Goal: Task Accomplishment & Management: Use online tool/utility

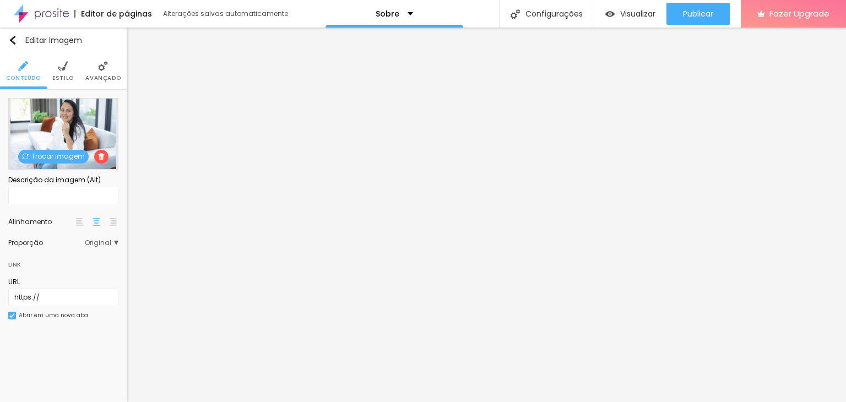
click at [110, 223] on img at bounding box center [113, 222] width 8 height 8
click at [84, 223] on div at bounding box center [79, 221] width 11 height 13
click at [98, 221] on img at bounding box center [97, 222] width 8 height 8
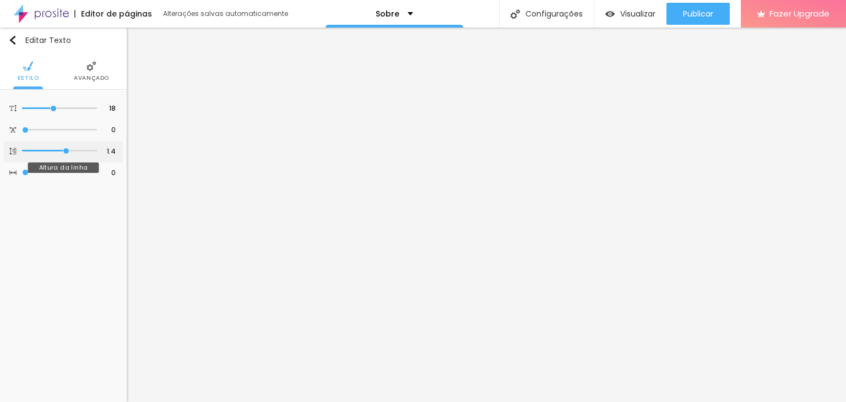
click at [13, 151] on img at bounding box center [12, 151] width 7 height 7
type input "1.3"
type input "1.2"
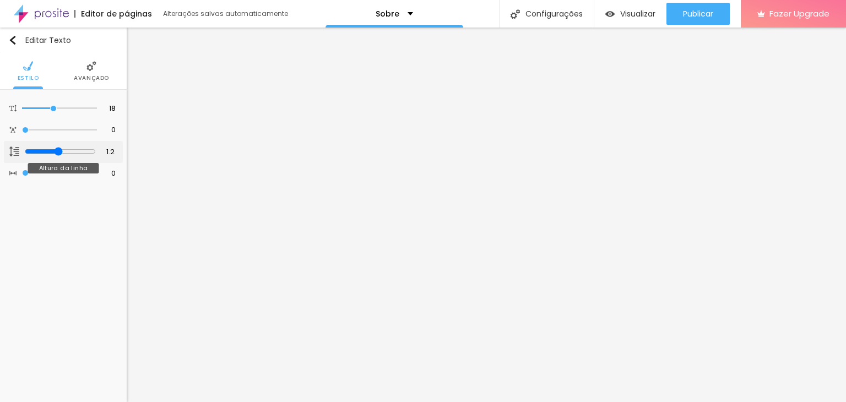
type input "1.1"
drag, startPoint x: 65, startPoint y: 148, endPoint x: 51, endPoint y: 153, distance: 15.0
type input "1.1"
click at [51, 153] on input "range" at bounding box center [60, 151] width 71 height 9
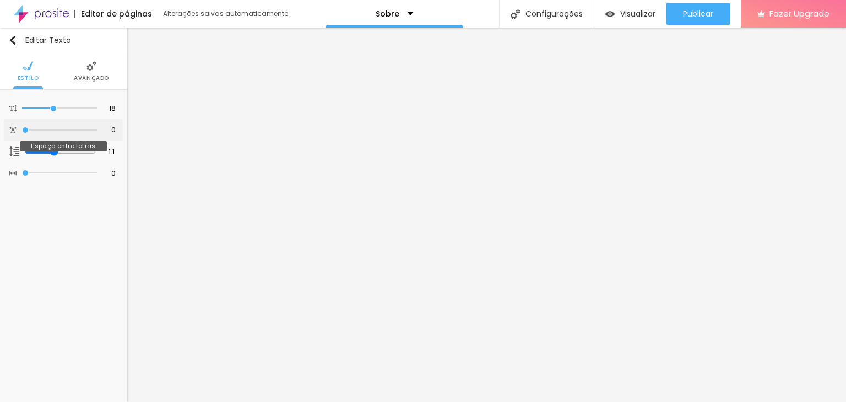
type input "0.1"
type input "0.2"
type input "0.3"
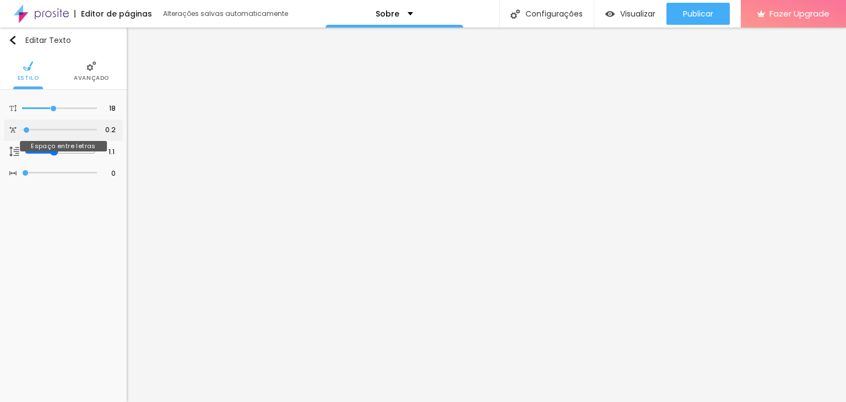
type input "0.3"
type input "0.4"
type input "0.7"
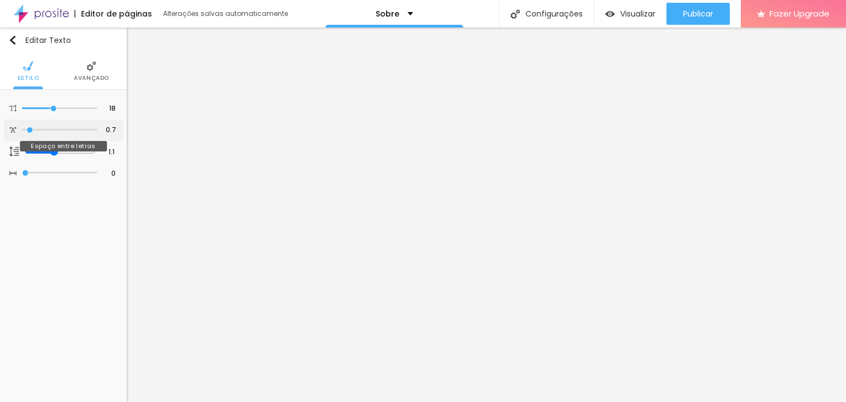
type input "1"
drag, startPoint x: 26, startPoint y: 128, endPoint x: 33, endPoint y: 128, distance: 6.6
type input "1"
click at [33, 128] on input "range" at bounding box center [60, 130] width 71 height 9
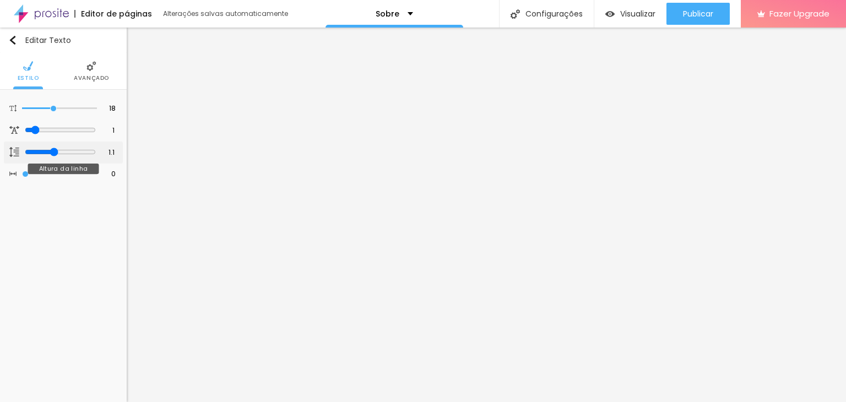
type input "1.2"
type input "1.1"
type input "1"
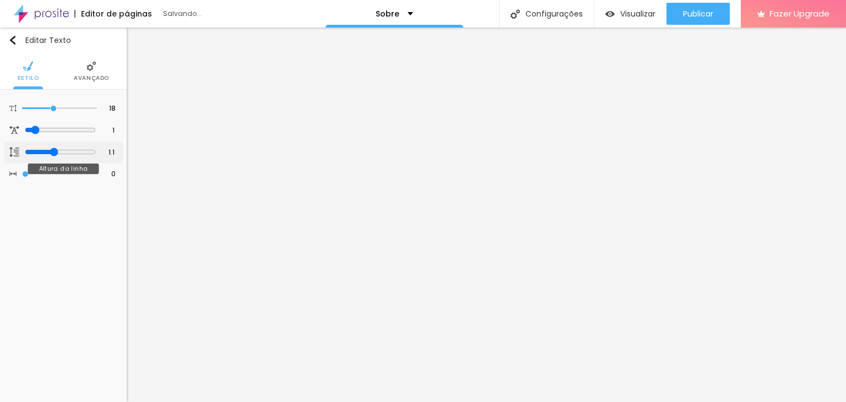
type input "1"
type input "1.1"
type input "1"
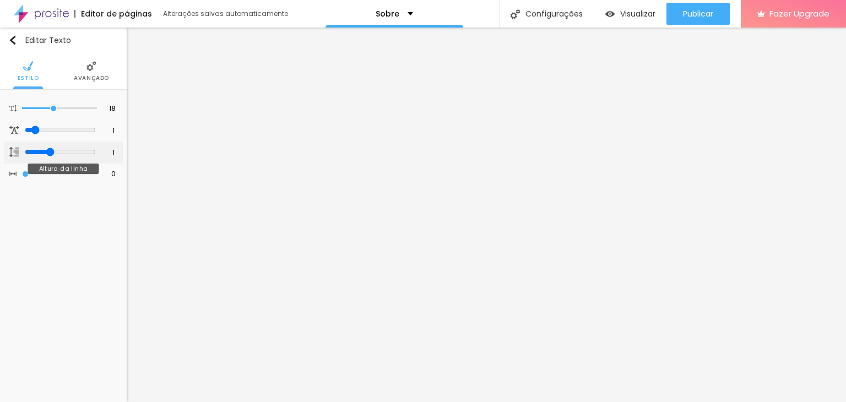
type input "1"
click at [50, 151] on input "range" at bounding box center [60, 152] width 71 height 9
click at [26, 172] on input "range" at bounding box center [59, 174] width 75 height 6
click at [90, 78] on span "Avançado" at bounding box center [91, 78] width 35 height 6
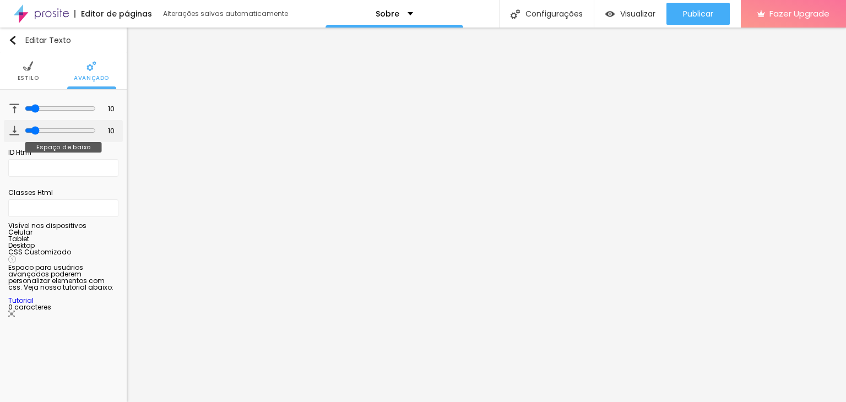
type input "15"
type input "16"
type input "19"
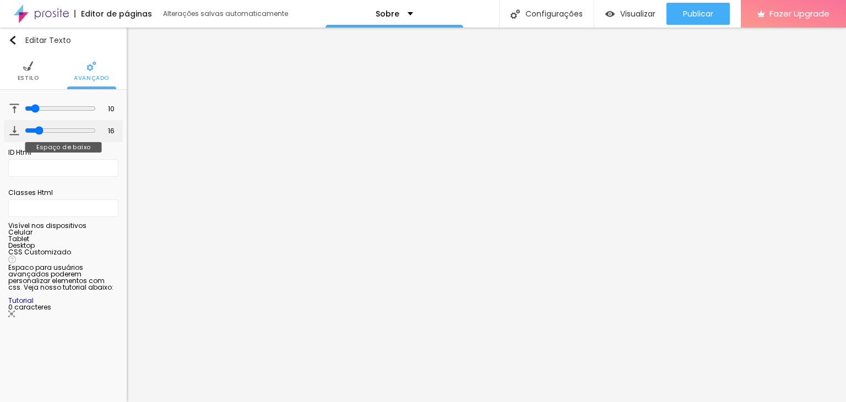
type input "19"
type input "20"
type input "21"
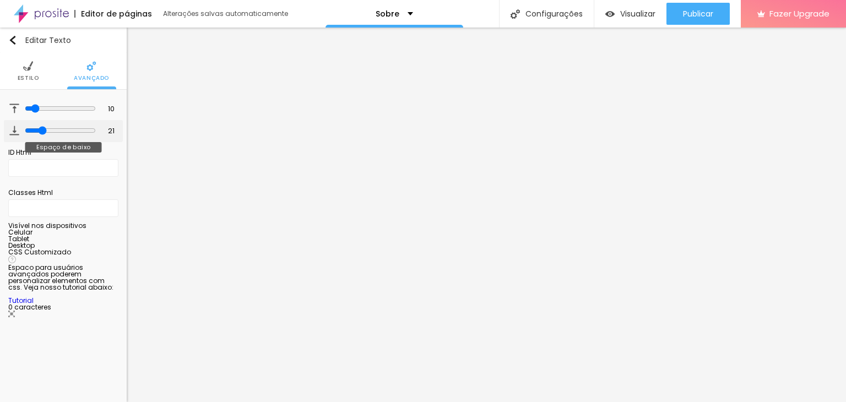
type input "22"
type input "23"
type input "24"
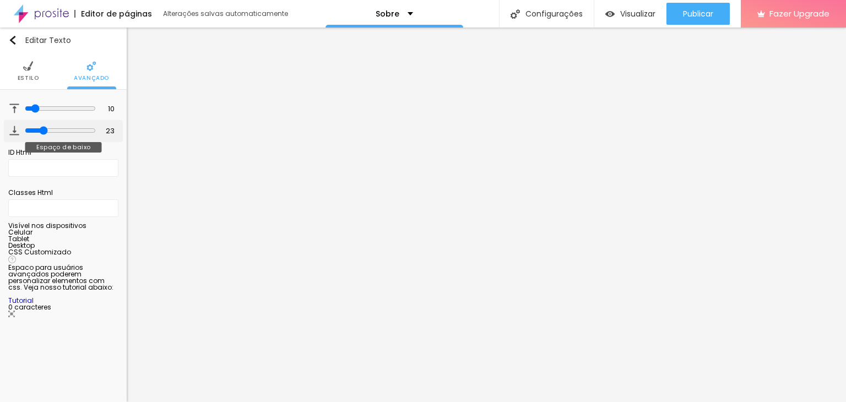
type input "24"
type input "25"
type input "26"
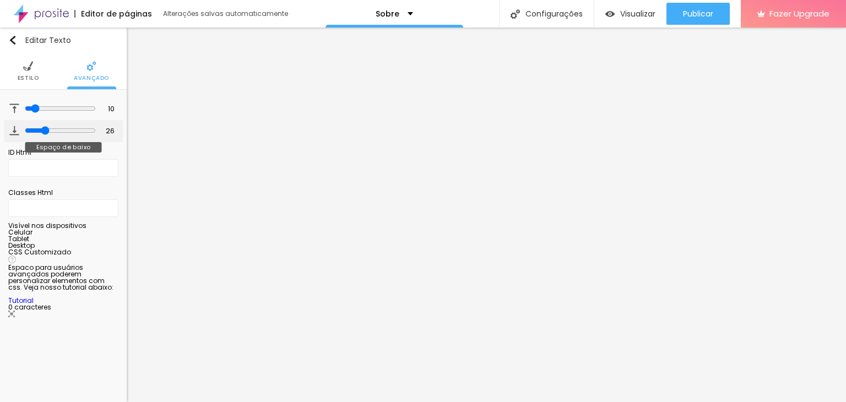
type input "28"
type input "30"
type input "31"
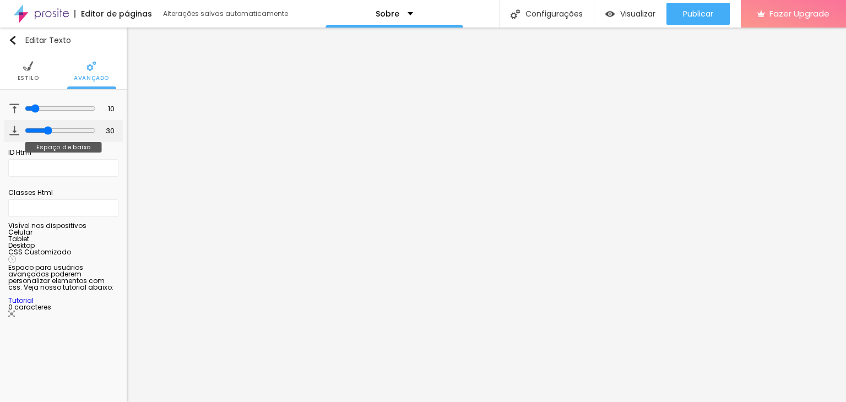
type input "31"
drag, startPoint x: 33, startPoint y: 130, endPoint x: 44, endPoint y: 129, distance: 10.5
click at [44, 129] on input "range" at bounding box center [60, 130] width 71 height 9
type input "25"
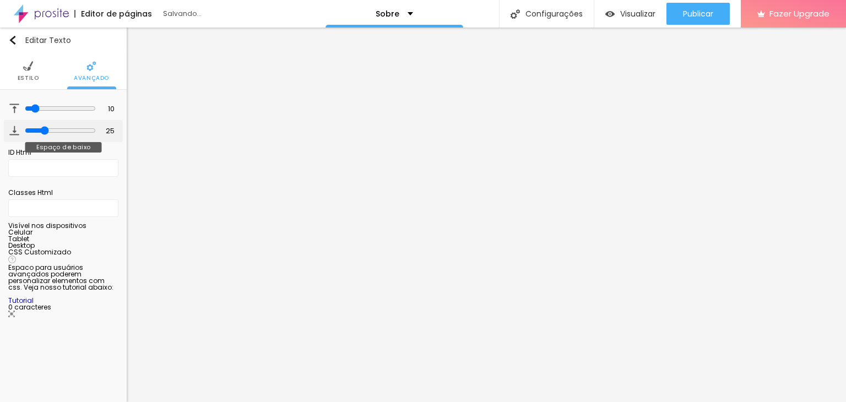
type input "13"
type input "10"
type input "3"
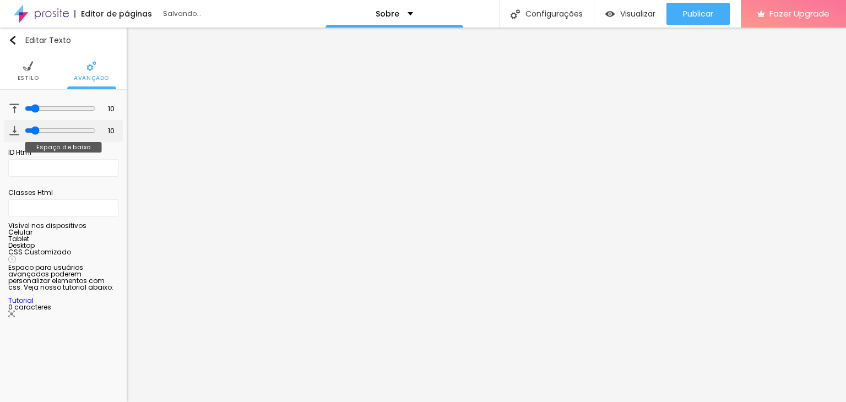
type input "3"
type input "1"
type input "2"
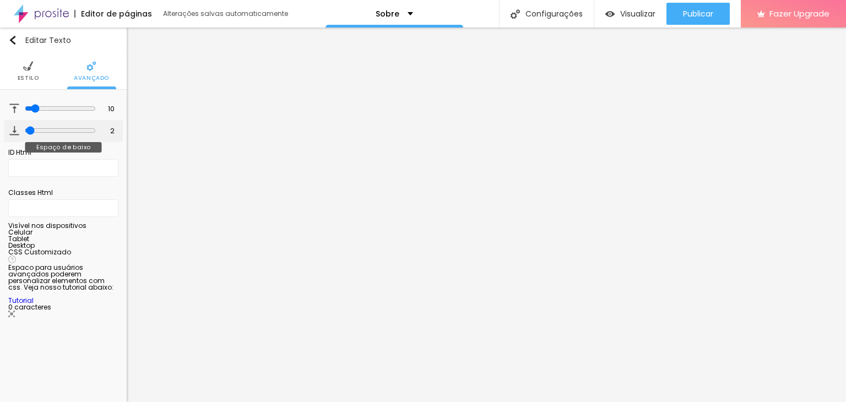
type input "3"
type input "4"
drag, startPoint x: 41, startPoint y: 130, endPoint x: 28, endPoint y: 130, distance: 13.8
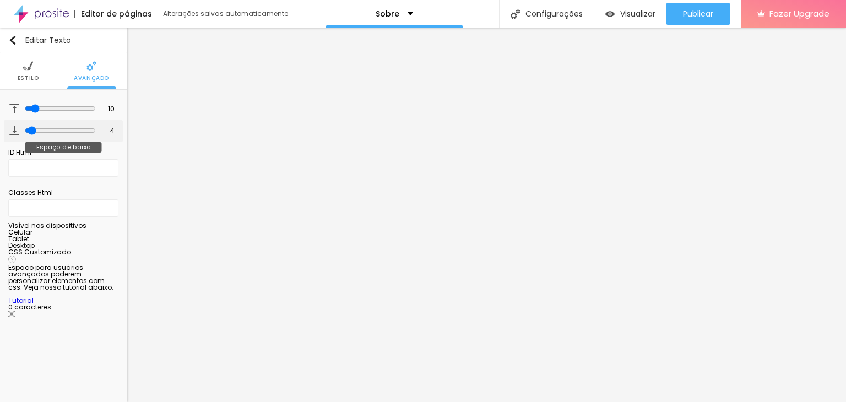
type input "4"
click at [28, 130] on input "range" at bounding box center [60, 130] width 71 height 9
click at [29, 67] on img at bounding box center [28, 66] width 10 height 10
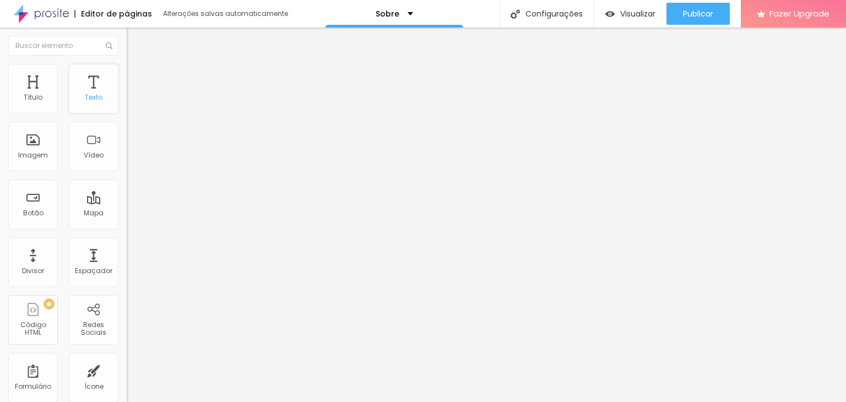
click at [85, 89] on div "Texto" at bounding box center [94, 89] width 50 height 50
click at [83, 84] on div "Texto" at bounding box center [94, 89] width 50 height 50
click at [35, 82] on div "Título" at bounding box center [33, 89] width 50 height 50
click at [84, 91] on div "Texto" at bounding box center [94, 89] width 50 height 50
click at [82, 90] on div "Texto" at bounding box center [94, 89] width 50 height 50
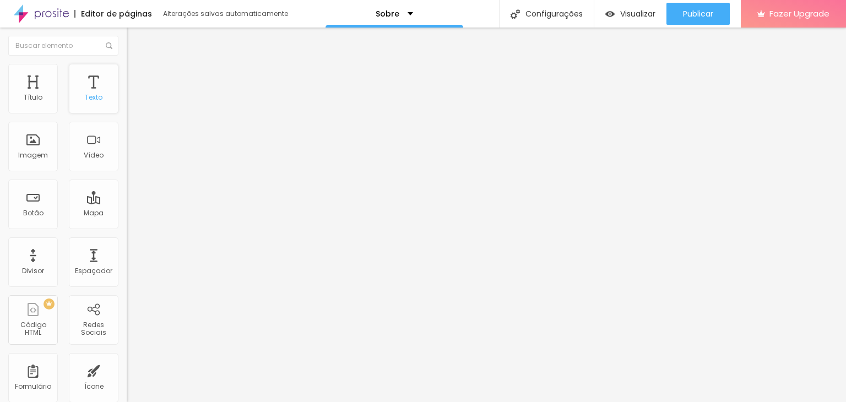
click at [82, 90] on div "Texto" at bounding box center [94, 89] width 50 height 50
click at [87, 97] on div "Texto" at bounding box center [94, 98] width 18 height 8
click at [88, 97] on div "Texto" at bounding box center [94, 98] width 18 height 8
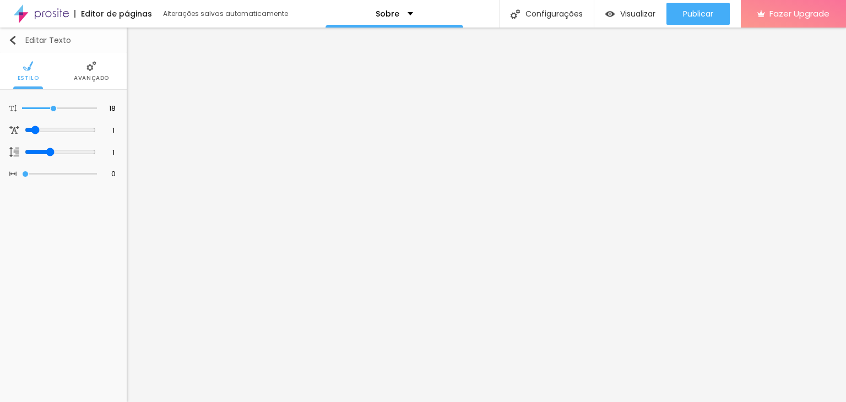
click at [15, 36] on img "button" at bounding box center [12, 40] width 9 height 9
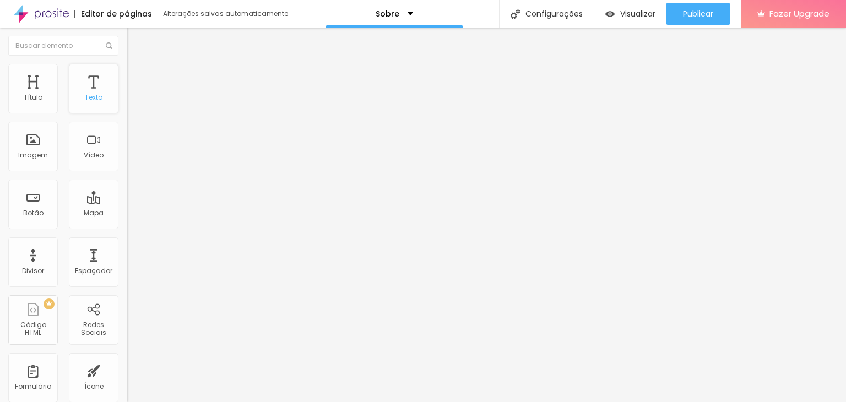
click at [75, 81] on div "Texto" at bounding box center [94, 89] width 50 height 50
click at [85, 87] on div "Texto" at bounding box center [94, 89] width 50 height 50
click at [27, 152] on div "Imagem" at bounding box center [33, 156] width 30 height 8
click at [31, 94] on div "Título" at bounding box center [33, 98] width 19 height 8
click at [85, 98] on div "Texto" at bounding box center [94, 98] width 18 height 8
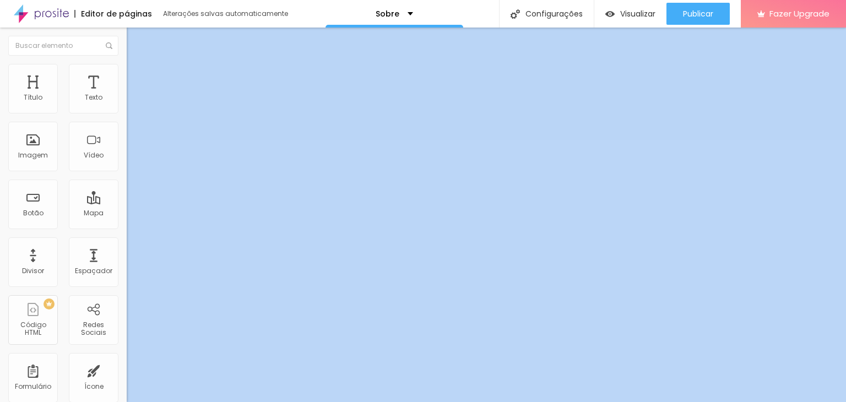
drag, startPoint x: 117, startPoint y: 74, endPoint x: 119, endPoint y: 56, distance: 18.3
click at [119, 56] on div "Título Texto Imagem Vídeo Botão Mapa Divisor Espaçador PREMIUM Código HTML Rede…" at bounding box center [63, 215] width 127 height 375
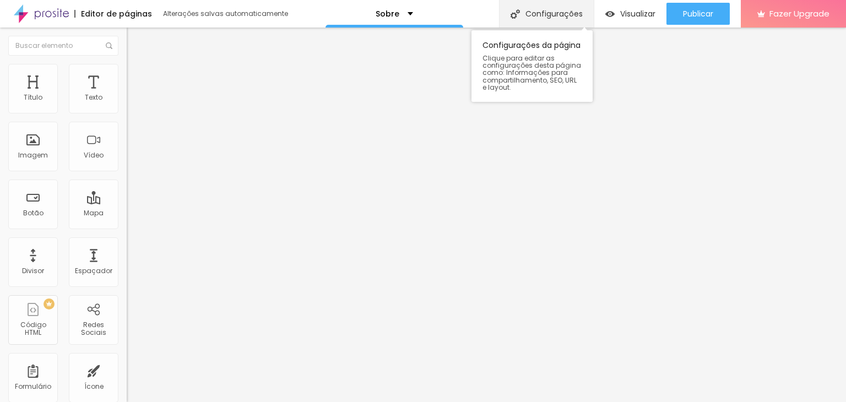
click at [560, 14] on div "Configurações" at bounding box center [546, 14] width 95 height 28
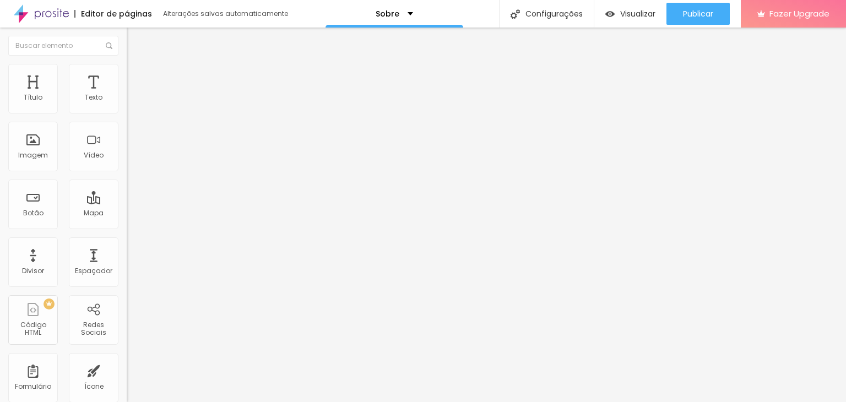
click at [650, 14] on span "Visualizar" at bounding box center [638, 13] width 35 height 9
click at [34, 144] on div "Imagem" at bounding box center [33, 147] width 50 height 50
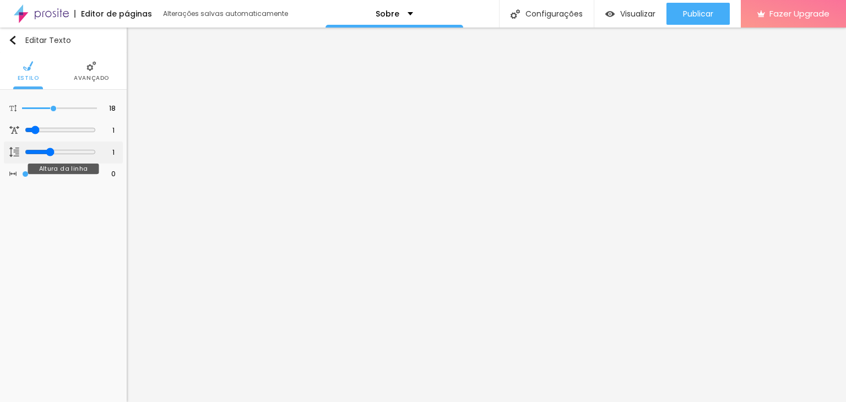
type input "1.1"
type input "1"
click at [49, 150] on input "range" at bounding box center [60, 152] width 71 height 9
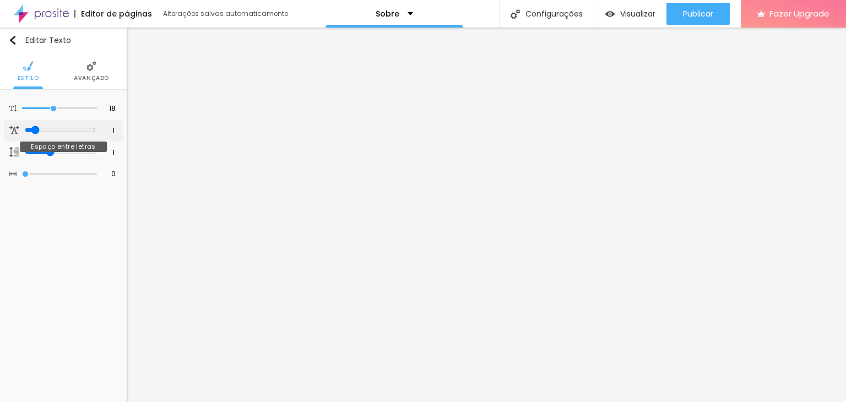
type input "0.3"
type input "0.4"
type input "0.5"
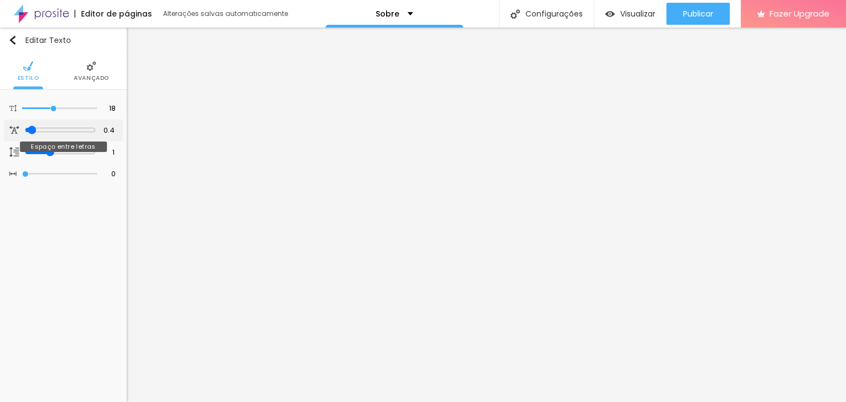
type input "0.5"
type input "0.6"
type input "0.7"
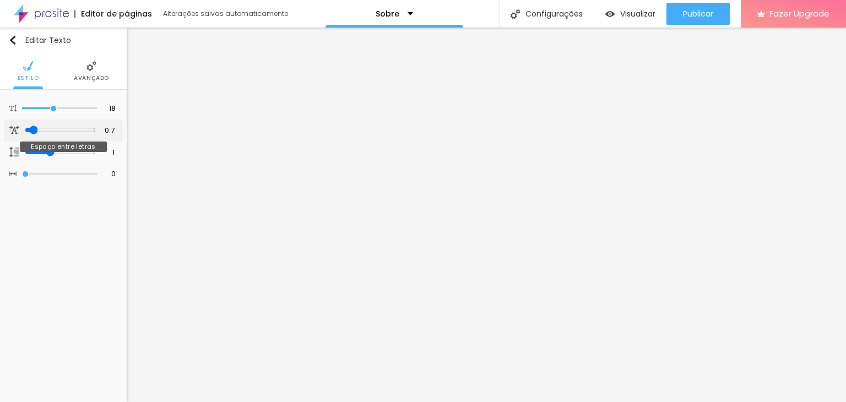
type input "0.8"
type input "0.9"
type input "1"
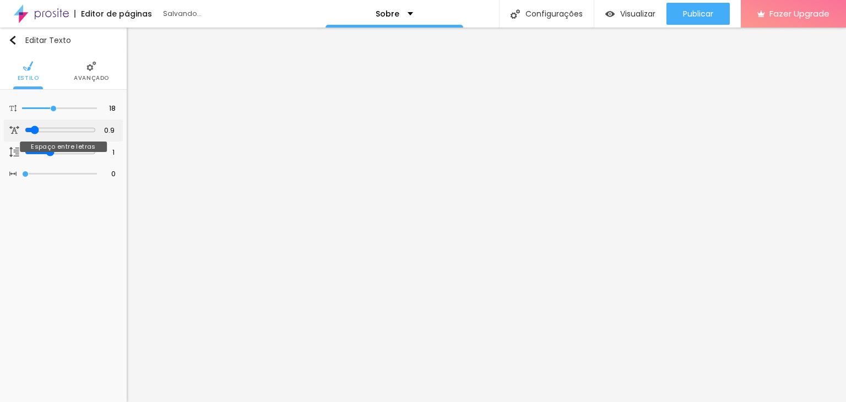
type input "1"
type input "1.1"
click at [33, 130] on input "range" at bounding box center [60, 130] width 71 height 9
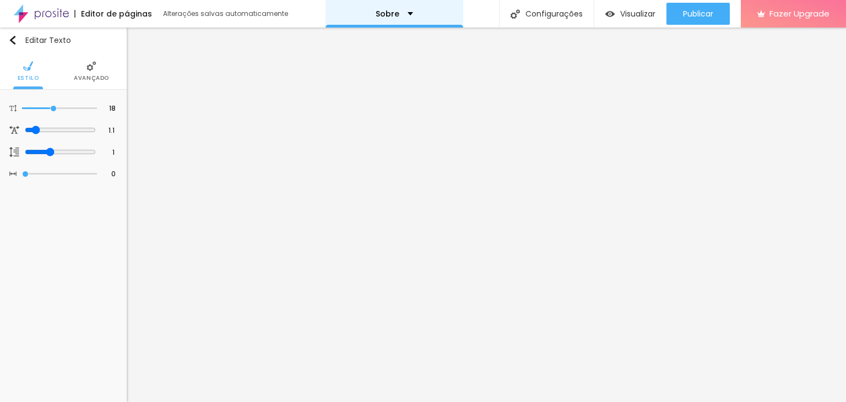
click at [406, 11] on div "Sobre" at bounding box center [394, 14] width 37 height 8
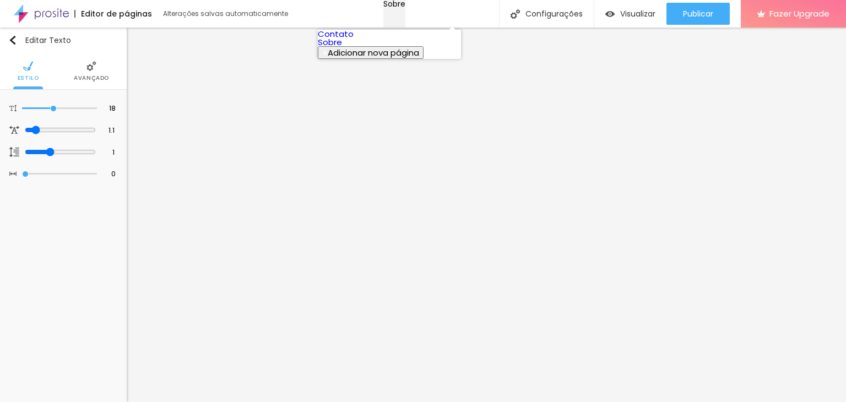
click at [406, 8] on div "Sobre" at bounding box center [395, 4] width 22 height 8
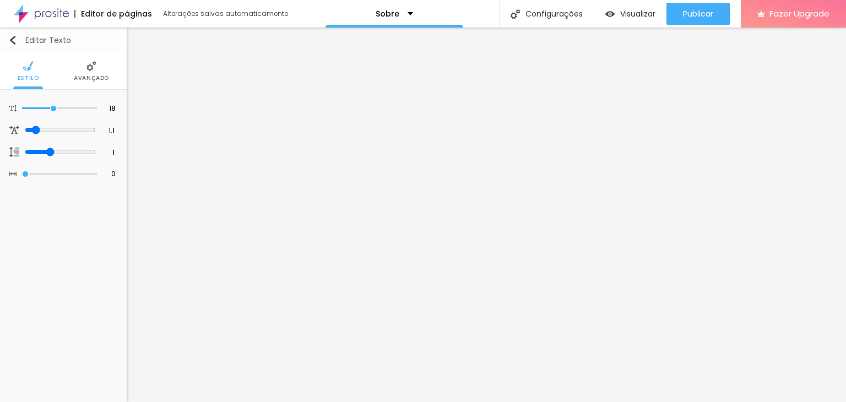
click at [6, 42] on button "Editar Texto" at bounding box center [63, 40] width 127 height 25
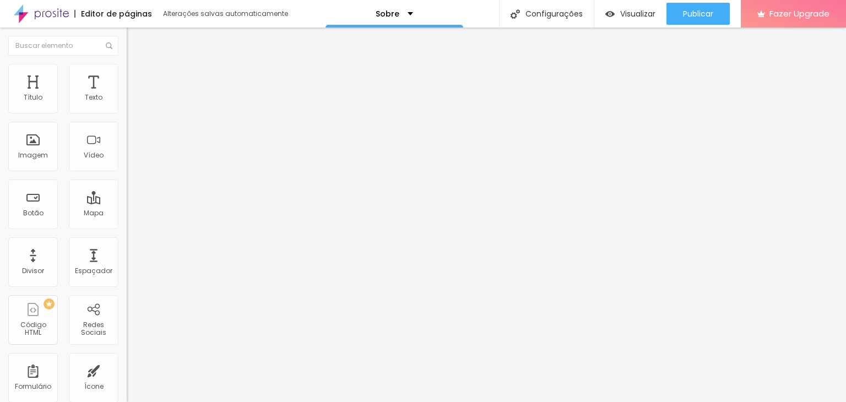
click at [6, 42] on div at bounding box center [63, 46] width 127 height 36
click at [127, 100] on img at bounding box center [131, 97] width 8 height 8
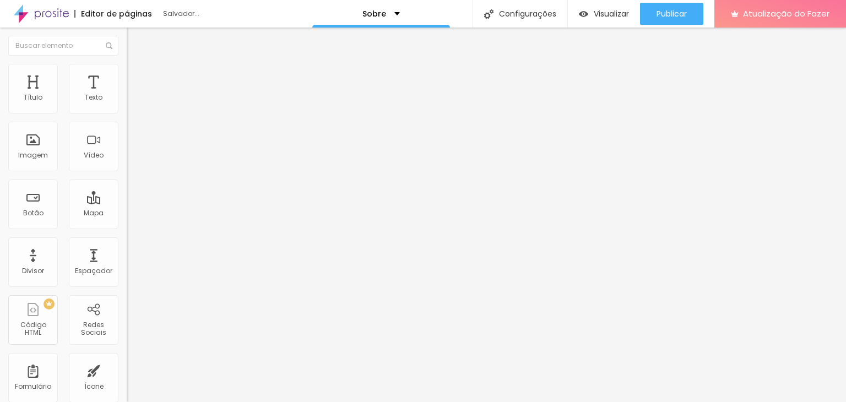
click at [127, 112] on div at bounding box center [190, 106] width 127 height 26
click at [127, 109] on img at bounding box center [131, 105] width 8 height 8
click at [127, 150] on div "Editar nulo Conteúdo Estilo Avançado Alinhamento" at bounding box center [190, 215] width 127 height 375
click at [127, 71] on li "Estilo" at bounding box center [190, 69] width 127 height 11
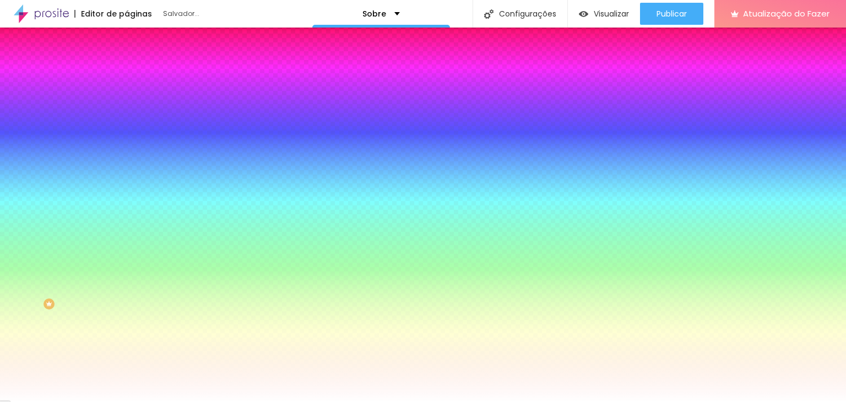
type input "3"
type input "6"
type input "28"
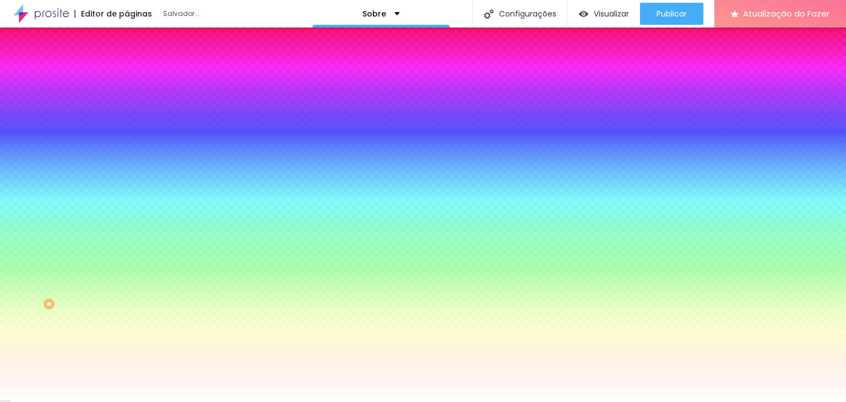
type input "28"
type input "33"
type input "37"
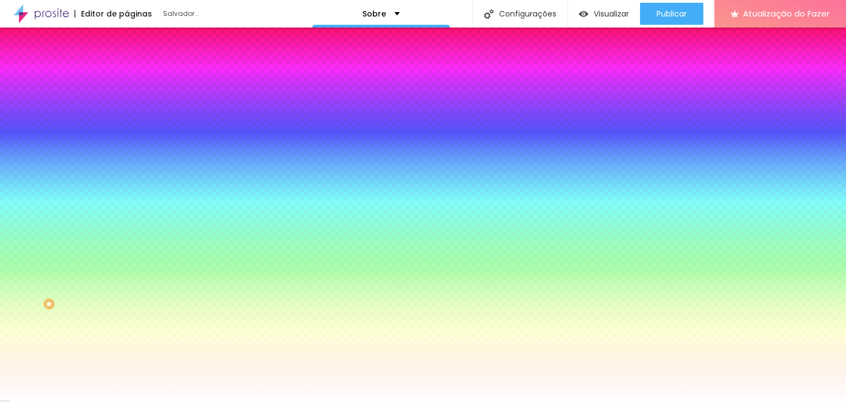
type input "44"
type input "45"
type input "46"
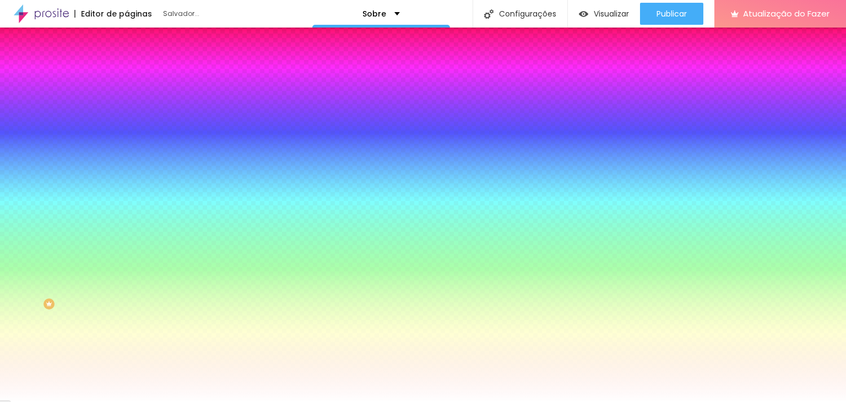
type input "46"
type input "49"
type input "50"
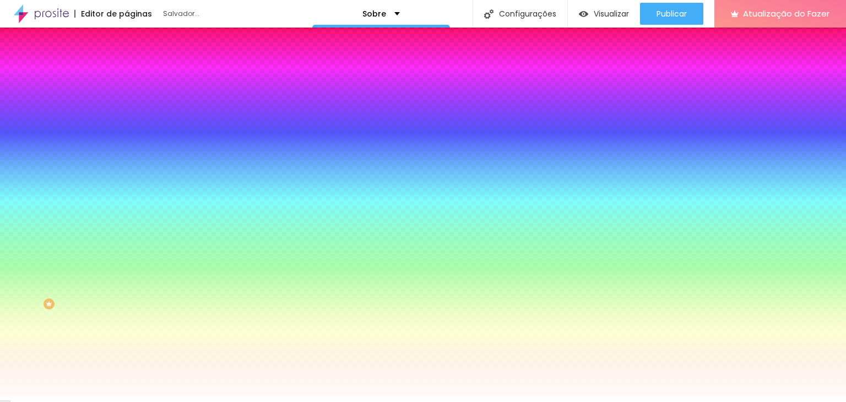
type input "53"
type input "56"
type input "62"
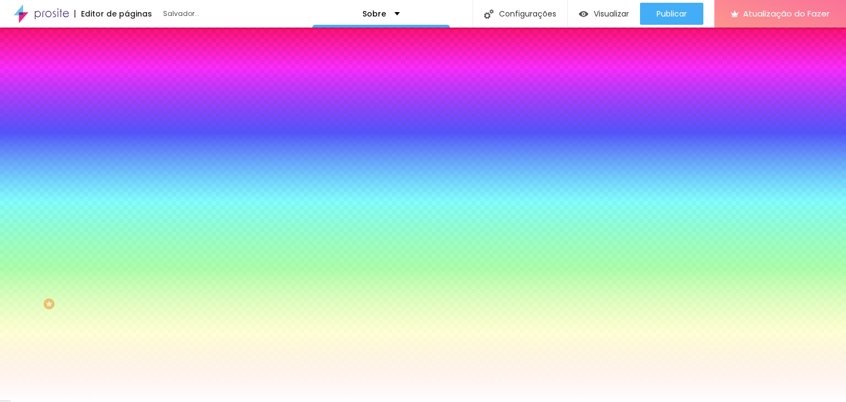
type input "62"
type input "71"
type input "73"
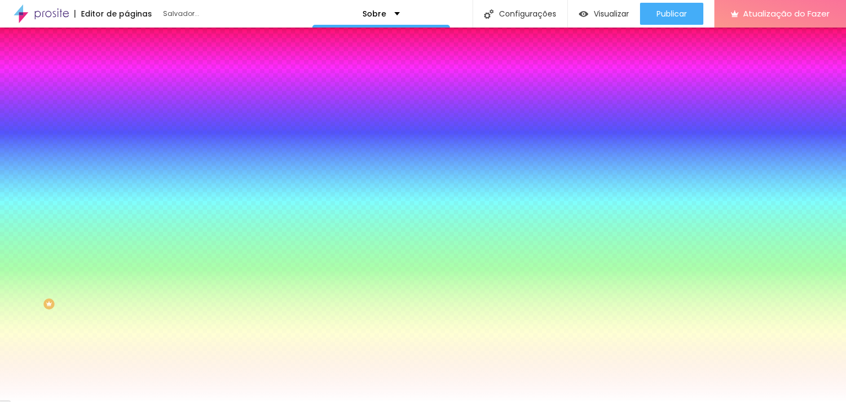
type input "74"
type input "75"
type input "77"
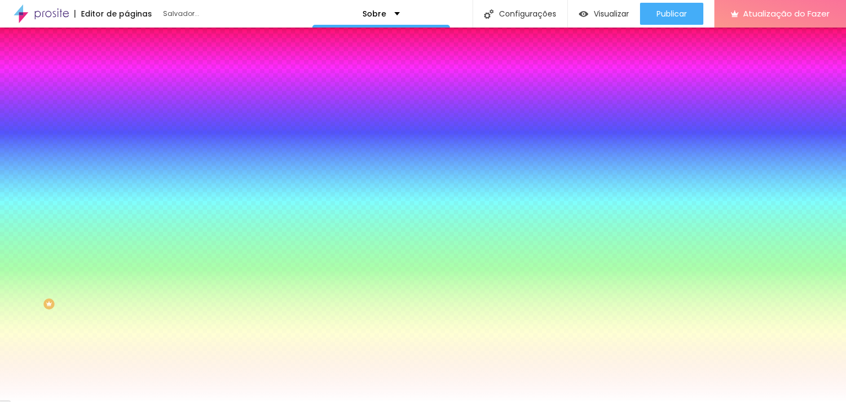
type input "77"
type input "78"
type input "81"
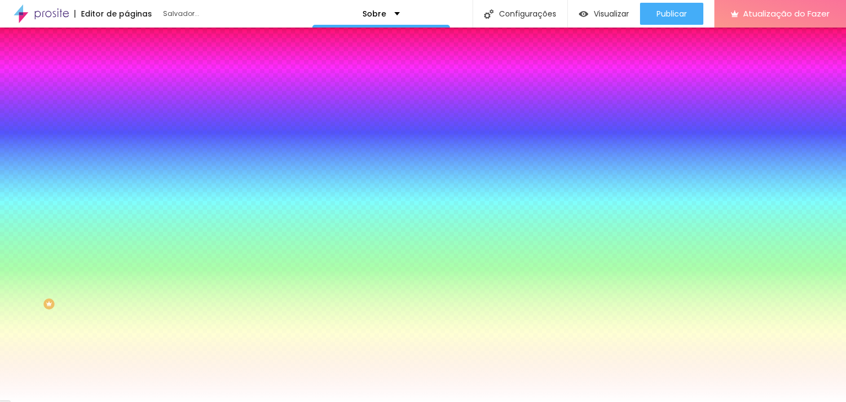
type input "82"
type input "85"
type input "87"
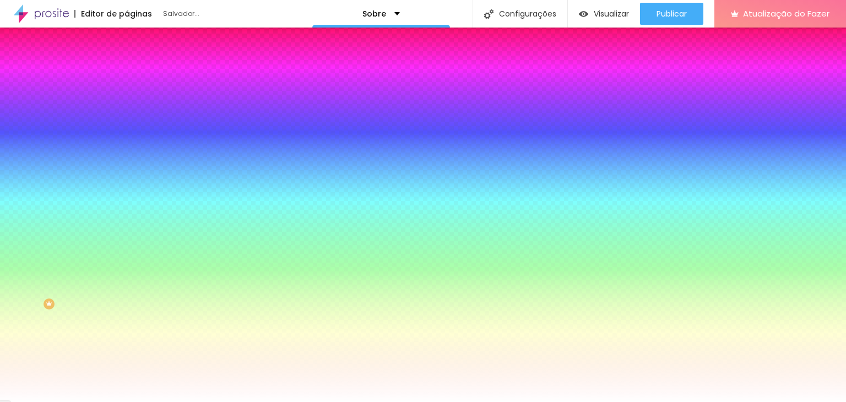
type input "87"
type input "90"
type input "91"
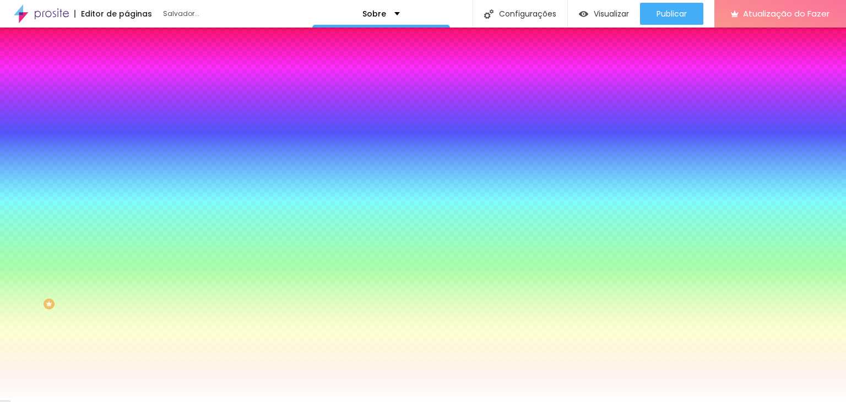
type input "94"
type input "98"
type input "100"
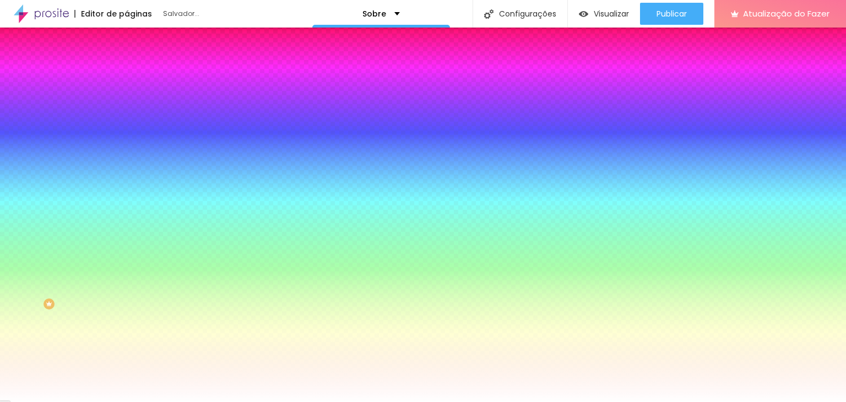
type input "100"
type input "106"
type input "108"
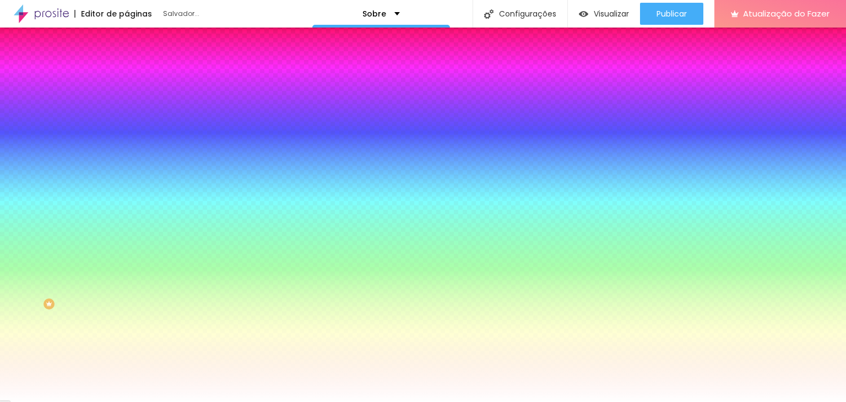
type input "114"
type input "116"
type input "119"
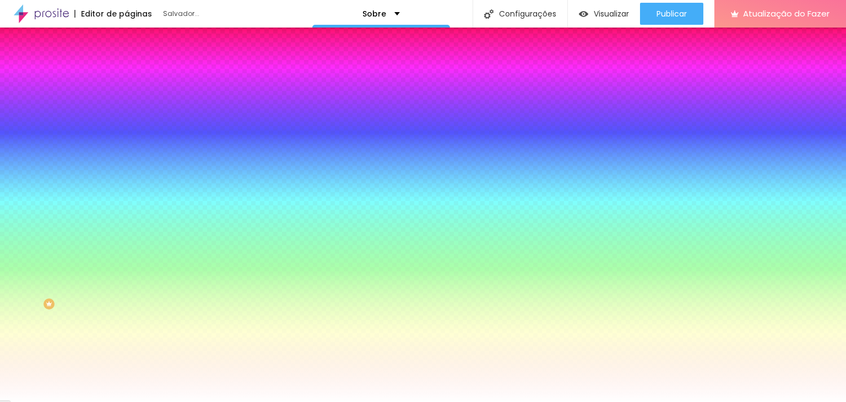
type input "119"
type input "120"
type input "131"
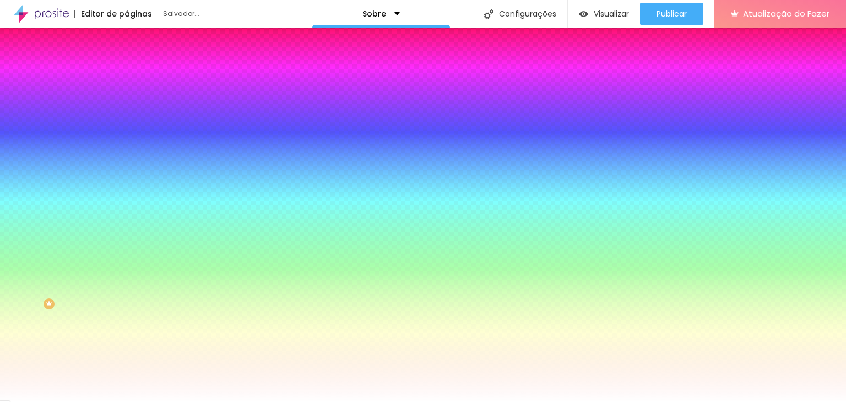
type input "132"
type input "140"
type input "141"
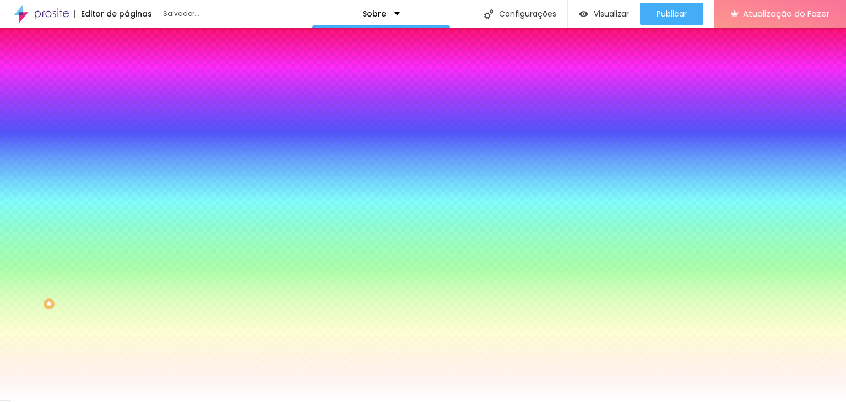
type input "141"
type input "143"
type input "144"
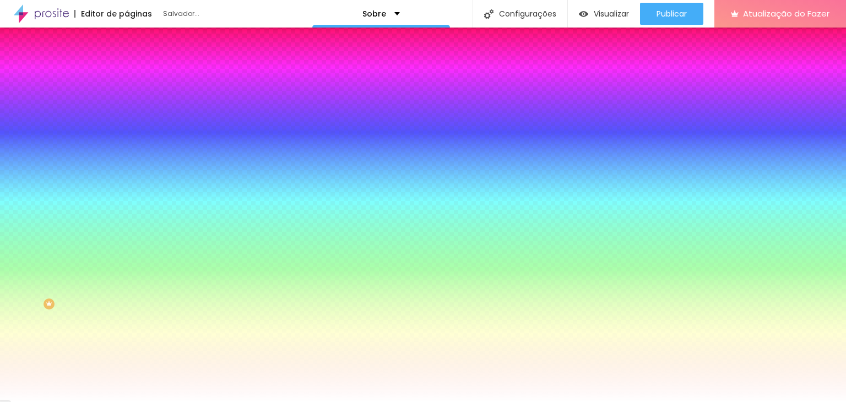
type input "145"
type input "148"
type input "149"
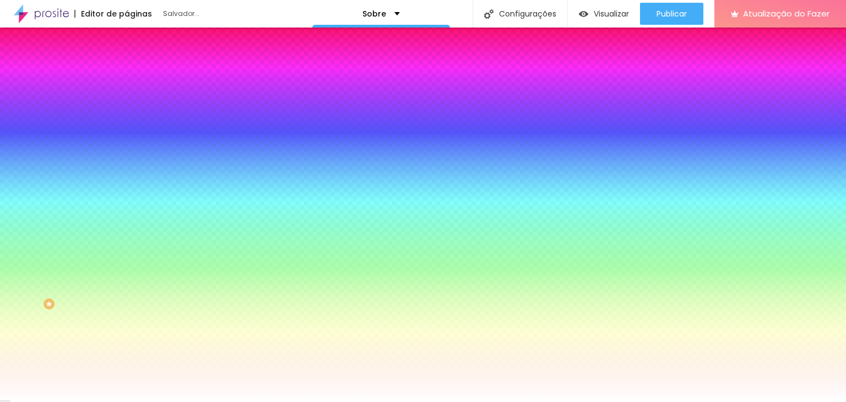
type input "149"
type input "150"
type input "152"
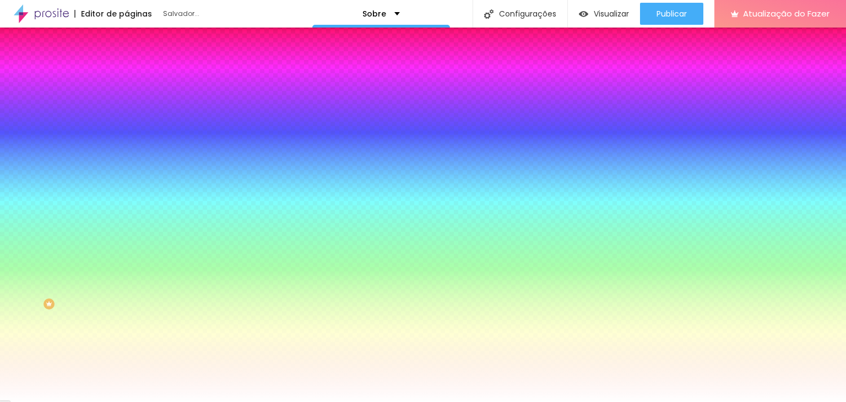
type input "153"
type input "154"
type input "156"
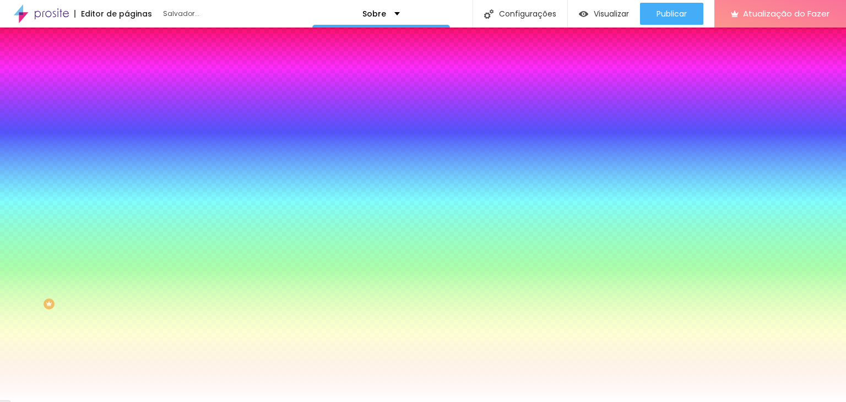
type input "156"
type input "157"
type input "158"
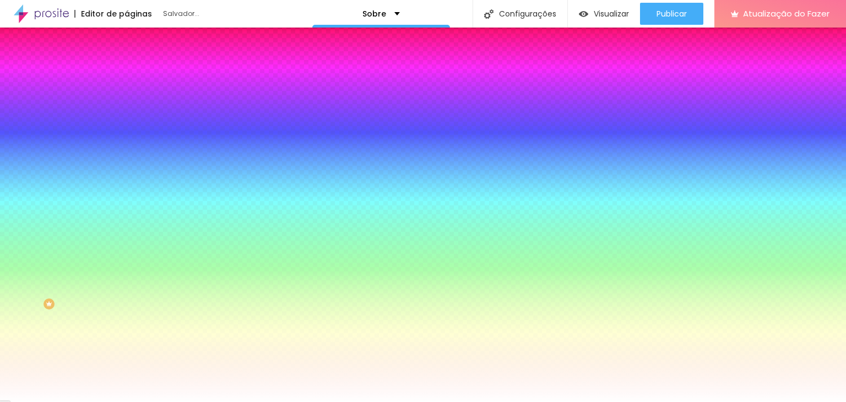
type input "161"
type input "162"
type input "166"
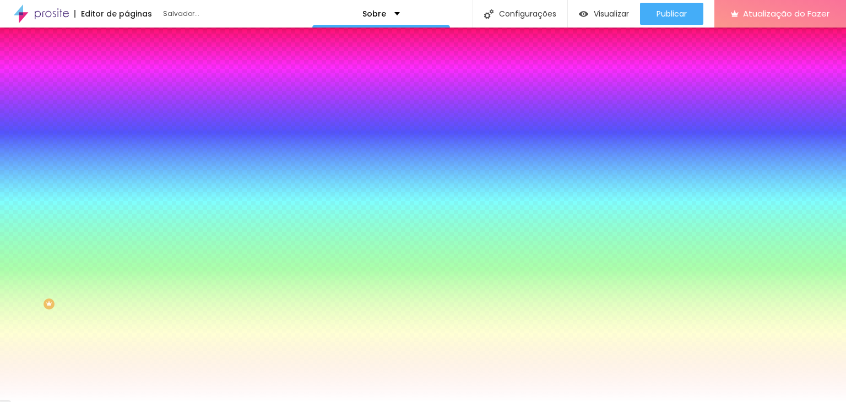
type input "166"
type input "168"
type input "169"
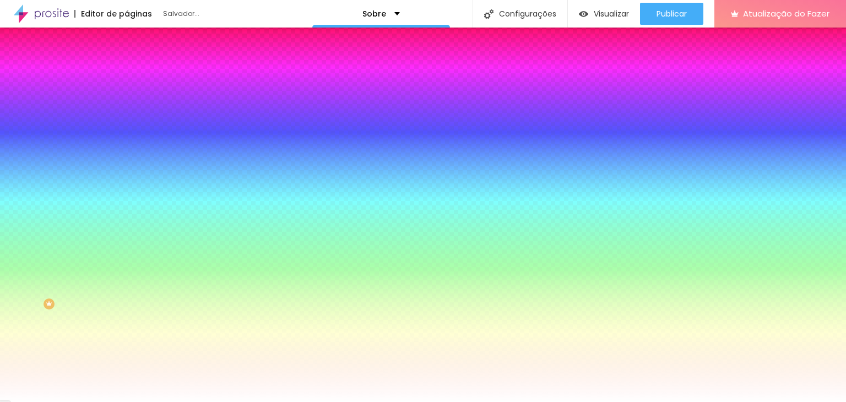
type input "168"
type input "166"
type input "165"
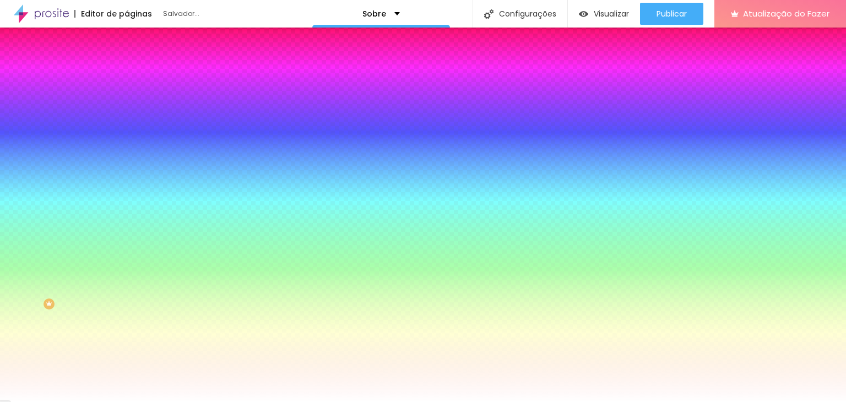
type input "165"
type input "164"
type input "162"
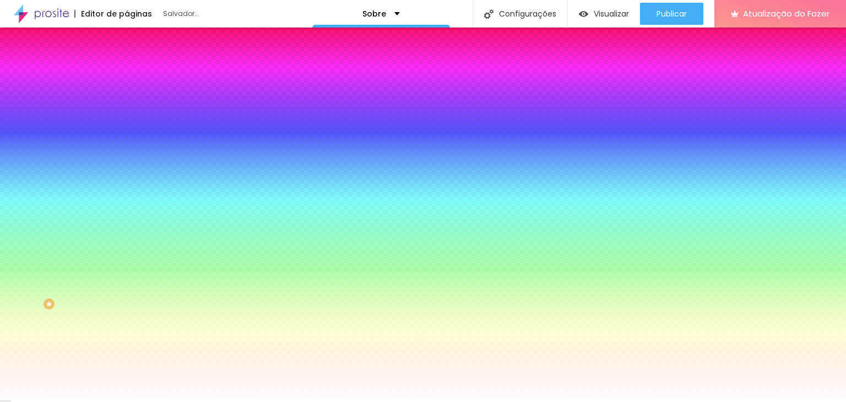
type input "161"
type input "160"
type input "158"
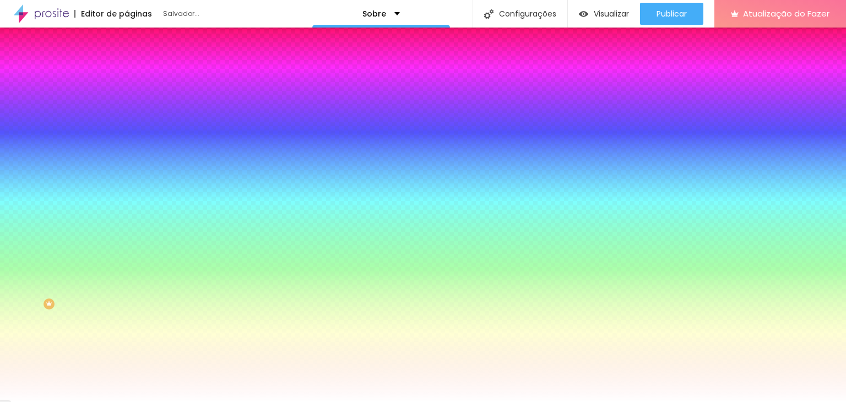
type input "158"
type input "157"
type input "156"
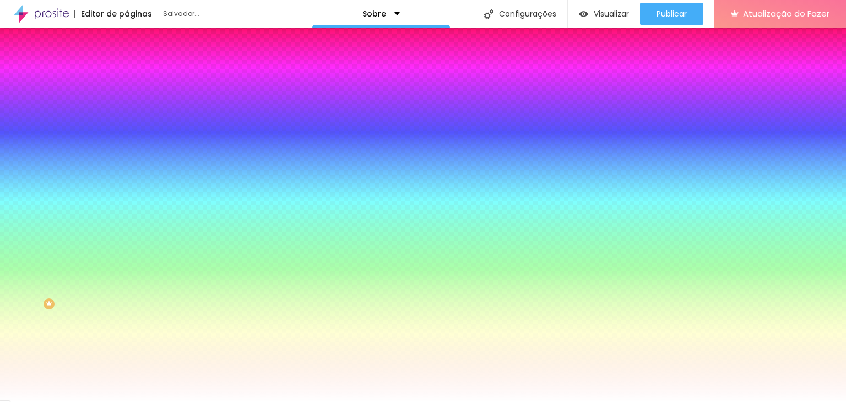
type input "154"
type input "152"
type input "149"
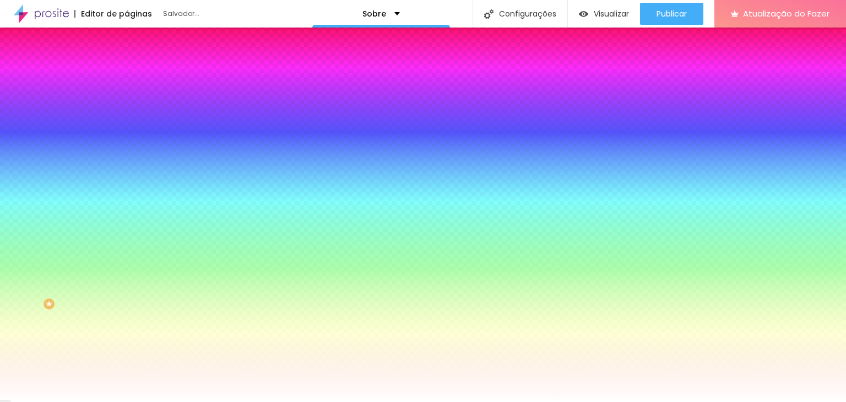
type input "149"
type input "145"
type input "144"
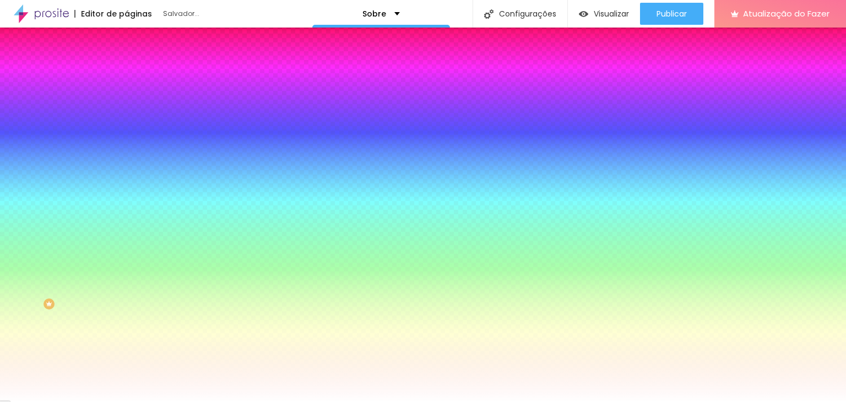
type input "141"
type input "139"
type input "137"
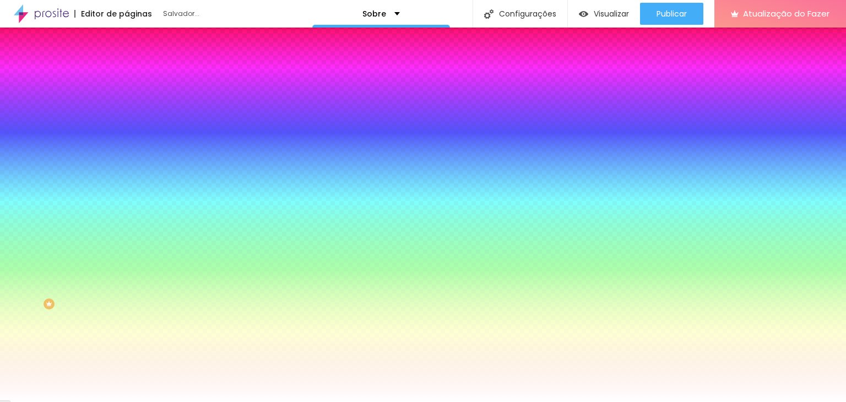
type input "137"
type input "135"
type input "132"
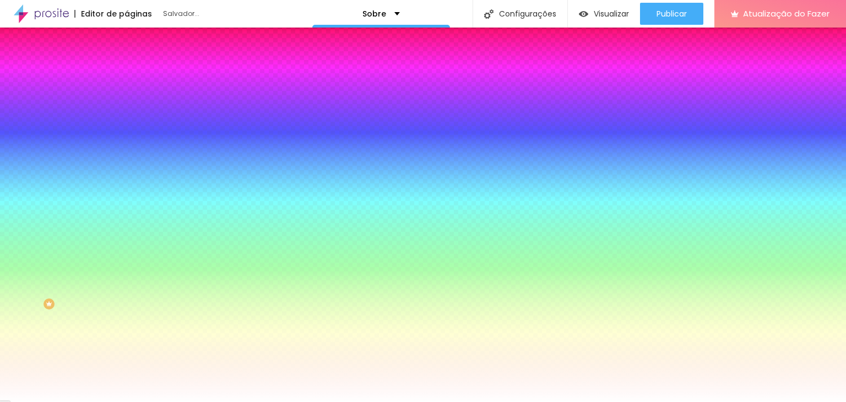
type input "131"
type input "129"
type input "127"
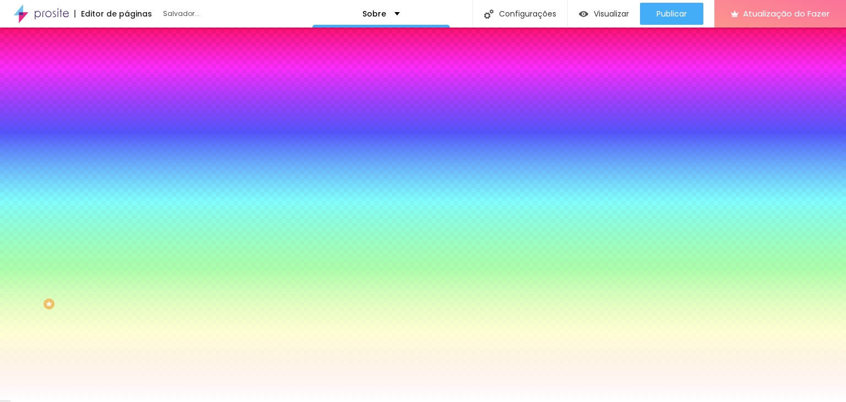
type input "127"
type input "124"
type input "123"
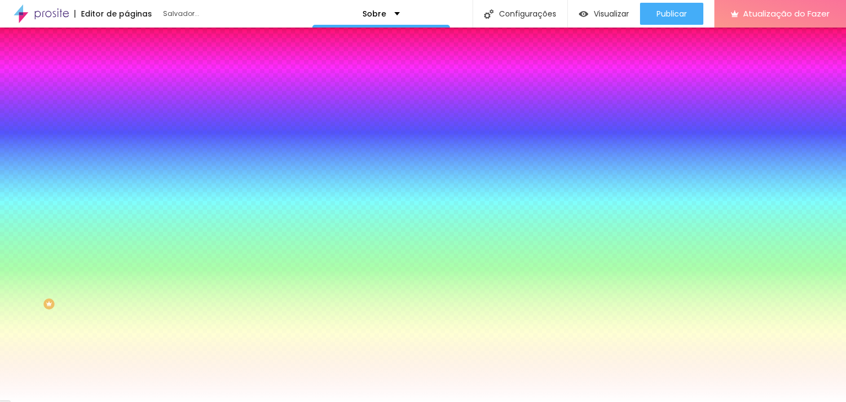
type input "116"
type input "108"
type input "107"
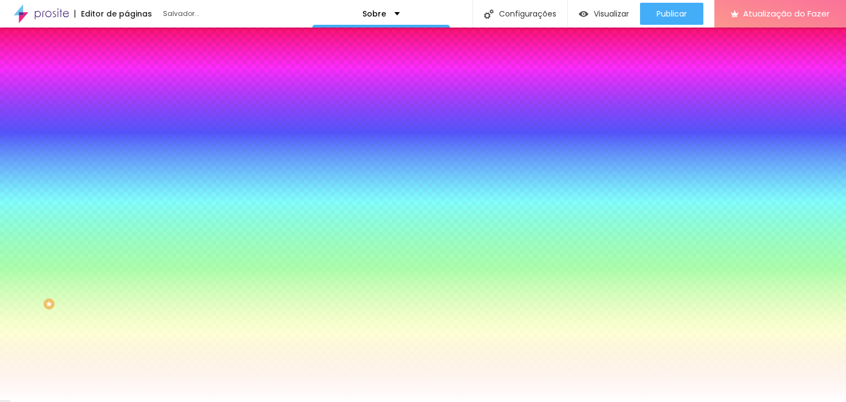
type input "107"
type input "106"
type input "103"
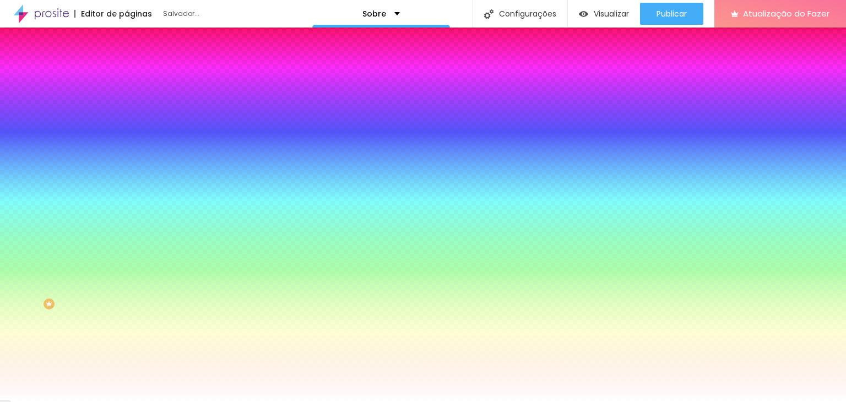
type input "100"
type input "98"
type input "96"
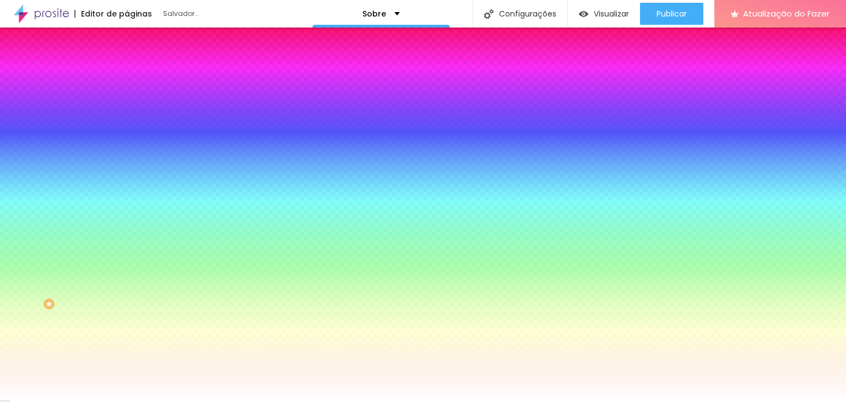
type input "96"
type input "92"
type input "90"
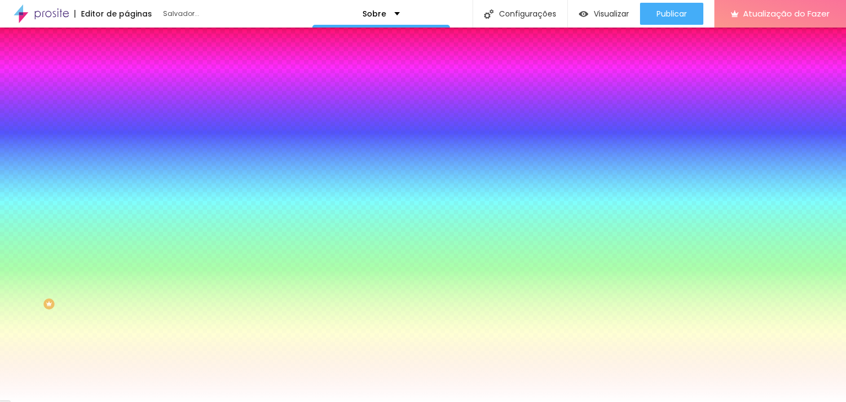
type input "87"
type input "83"
type input "82"
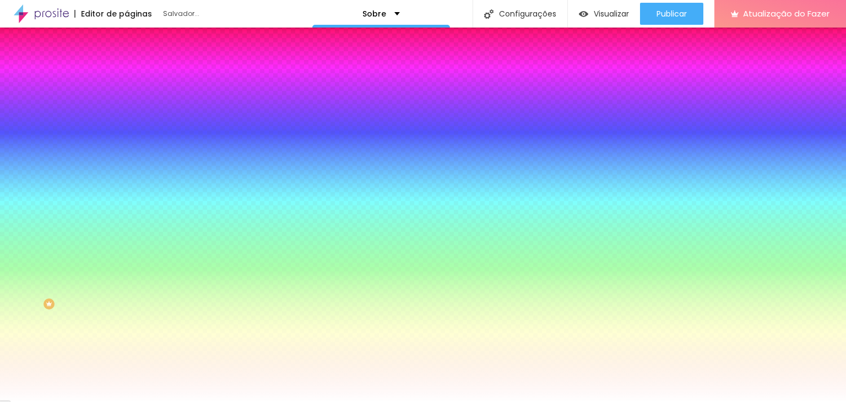
type input "82"
type input "74"
type input "65"
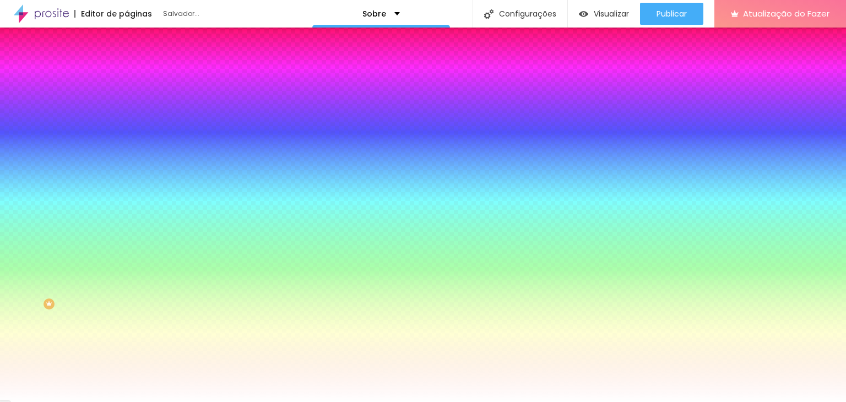
type input "63"
type input "61"
type input "58"
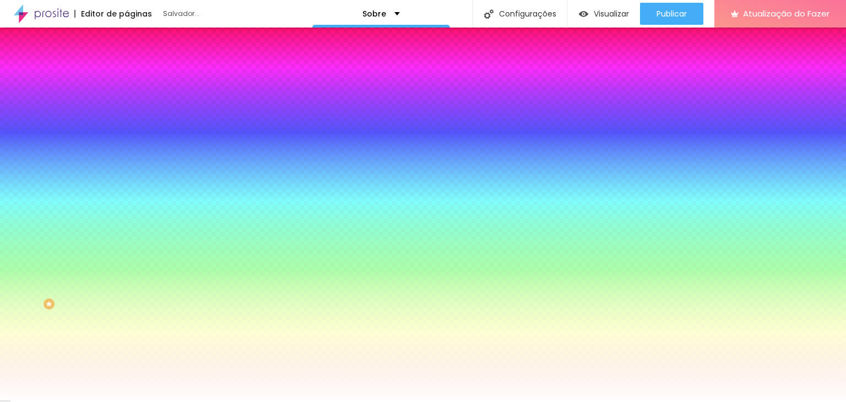
type input "58"
type input "57"
type input "53"
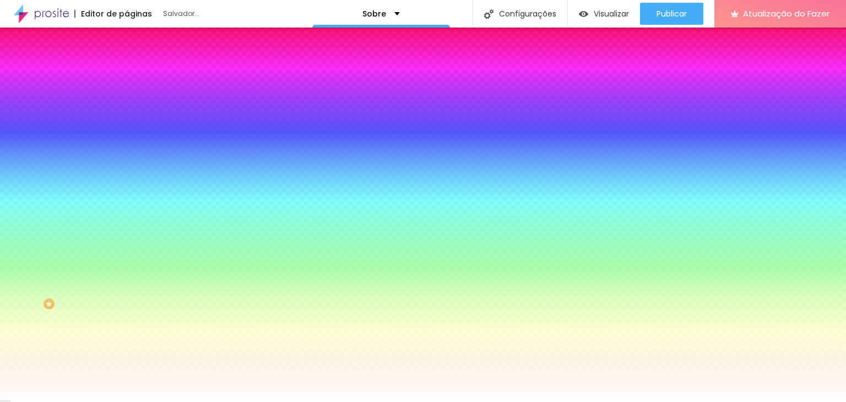
click at [127, 244] on input "range" at bounding box center [162, 248] width 71 height 9
click at [127, 63] on img at bounding box center [132, 58] width 10 height 10
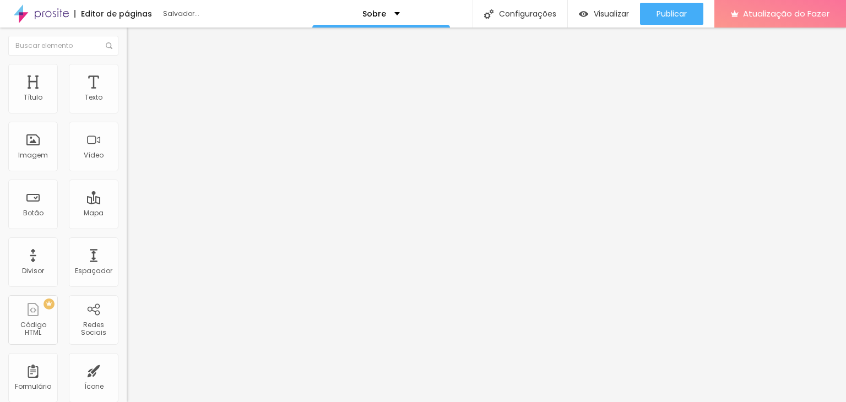
click at [127, 33] on button "Editar nulo" at bounding box center [190, 40] width 127 height 25
click at [37, 109] on div "Título" at bounding box center [33, 89] width 50 height 50
click at [79, 102] on div "Texto" at bounding box center [94, 89] width 50 height 50
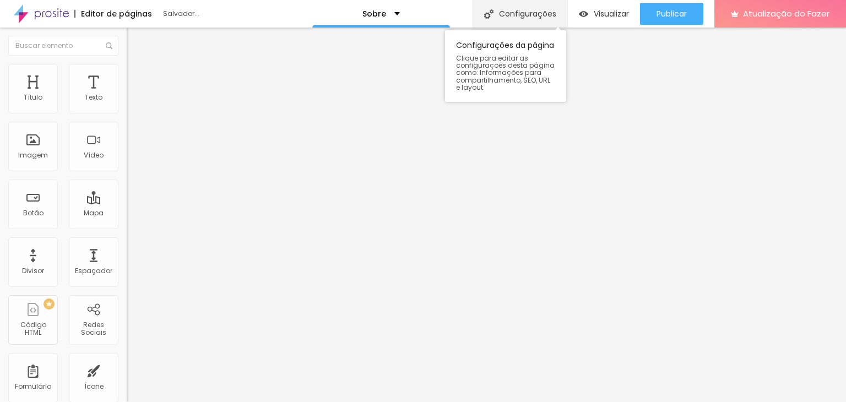
click at [530, 9] on font "Configurações" at bounding box center [527, 13] width 57 height 11
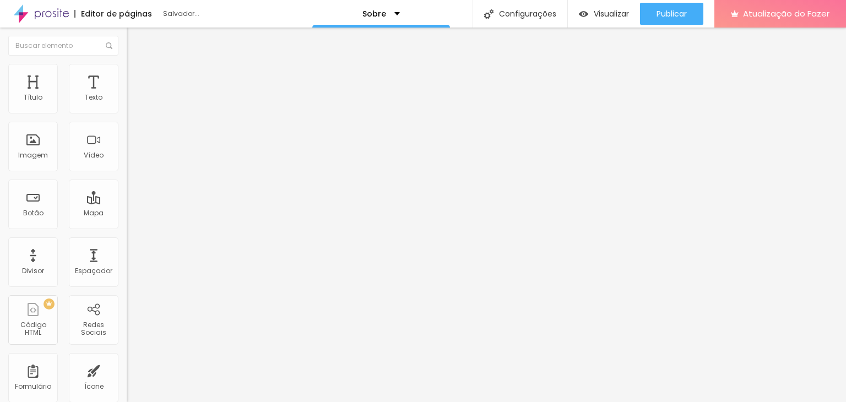
drag, startPoint x: 355, startPoint y: 114, endPoint x: 310, endPoint y: 114, distance: 44.6
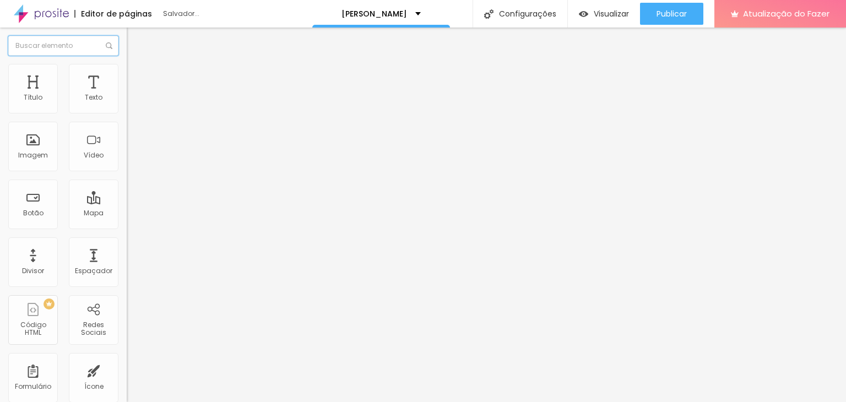
click at [62, 47] on input "text" at bounding box center [63, 46] width 110 height 20
click at [137, 74] on font "Avançado" at bounding box center [155, 71] width 36 height 9
click at [135, 43] on div "Editar nulo" at bounding box center [163, 40] width 57 height 9
click at [39, 207] on div "Botão" at bounding box center [33, 205] width 50 height 50
click at [33, 202] on div "Botão" at bounding box center [33, 205] width 50 height 50
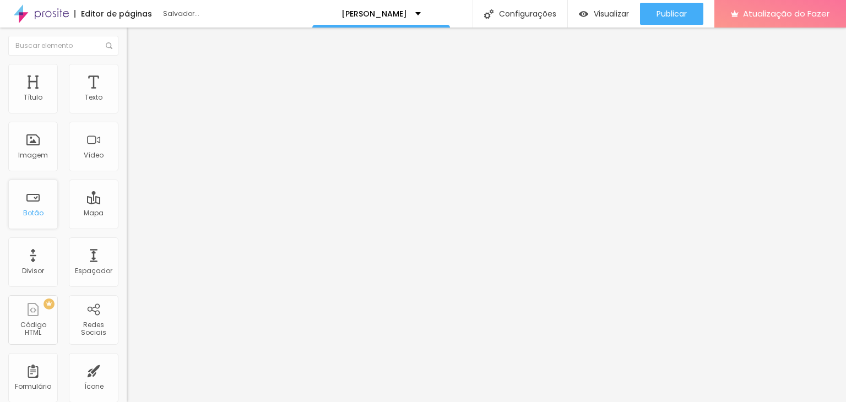
click at [35, 202] on div "Botão" at bounding box center [33, 205] width 50 height 50
click at [74, 205] on div "Mapa" at bounding box center [94, 205] width 50 height 50
click at [47, 255] on div "Divisor" at bounding box center [33, 263] width 50 height 50
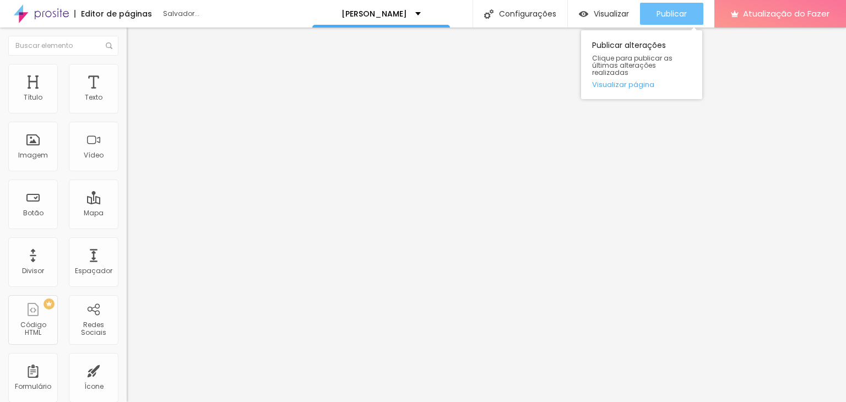
click at [668, 13] on font "Publicar" at bounding box center [672, 13] width 30 height 11
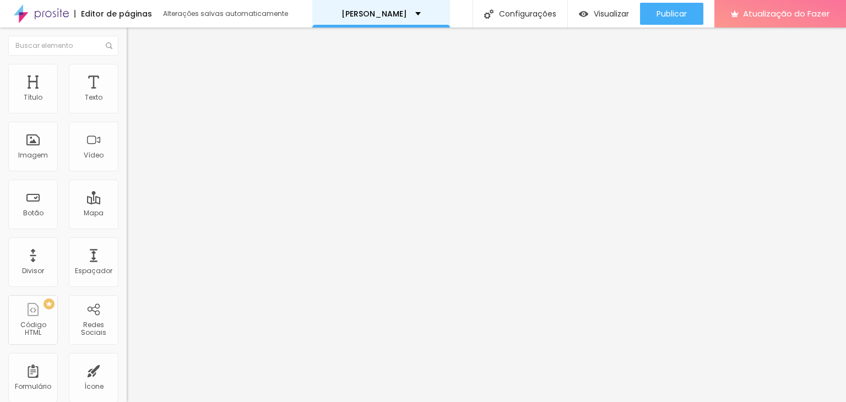
click at [389, 14] on font "Vivi Souza" at bounding box center [375, 13] width 66 height 11
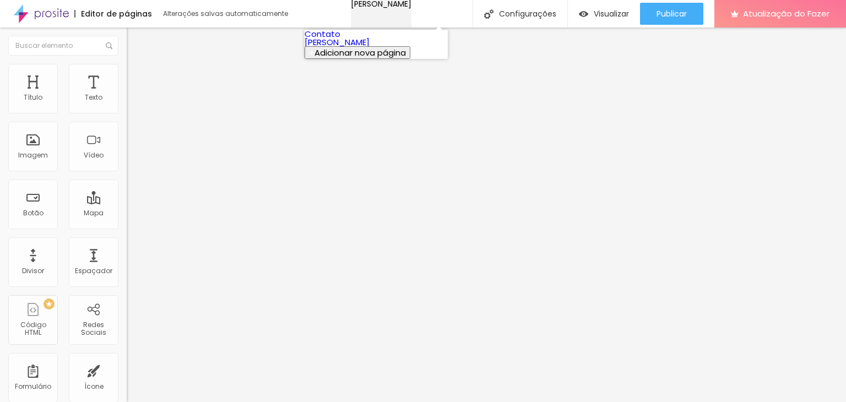
click at [389, 9] on font "Vivi Souza" at bounding box center [381, 3] width 61 height 11
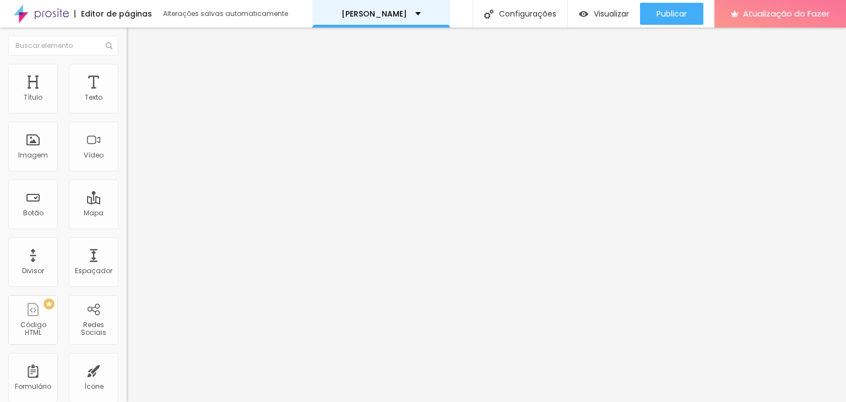
click at [389, 14] on font "Vivi Souza" at bounding box center [375, 13] width 66 height 11
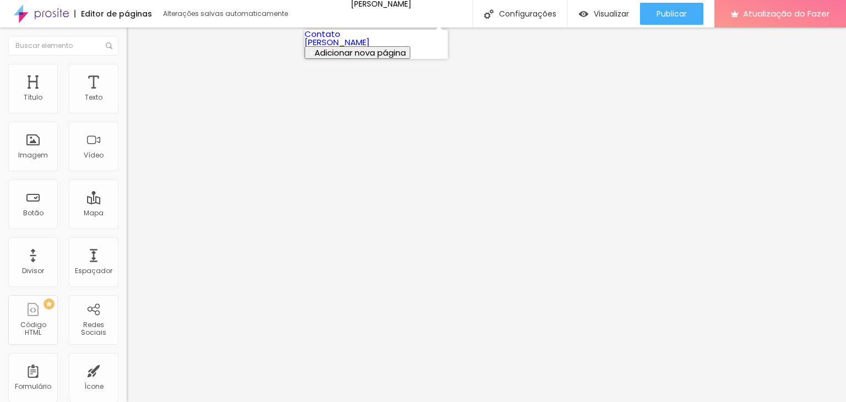
click at [341, 40] on link "Contato" at bounding box center [323, 34] width 36 height 12
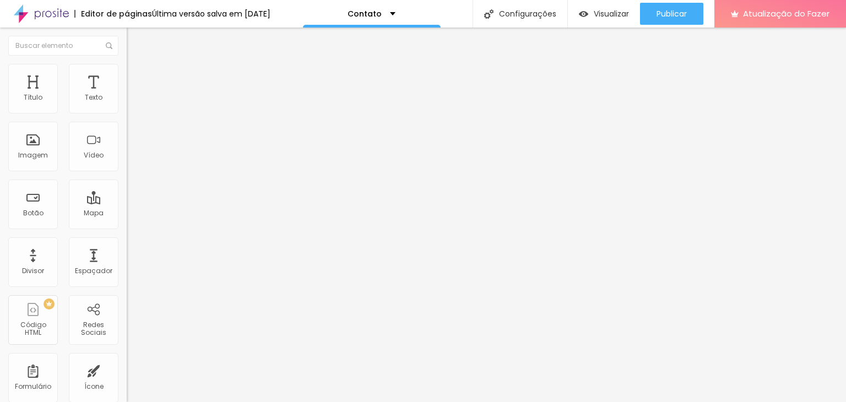
click at [127, 111] on div "Contato" at bounding box center [190, 102] width 127 height 19
click at [127, 111] on img at bounding box center [130, 114] width 7 height 7
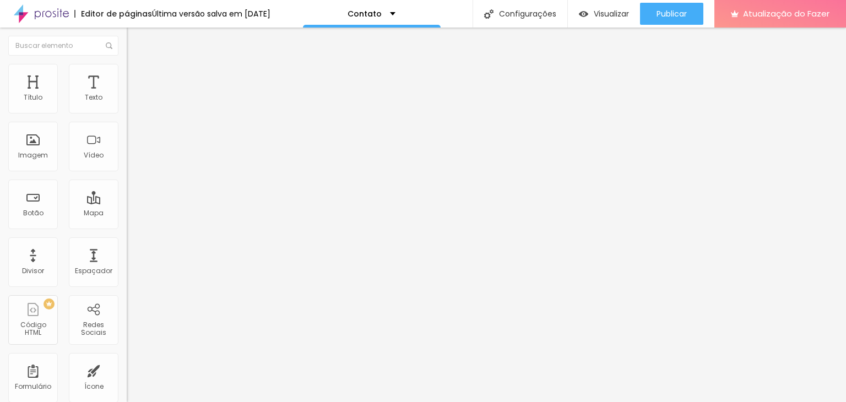
drag, startPoint x: 367, startPoint y: 221, endPoint x: 253, endPoint y: 223, distance: 114.1
type input "[PERSON_NAME]"
drag, startPoint x: 280, startPoint y: 212, endPoint x: 249, endPoint y: 213, distance: 30.9
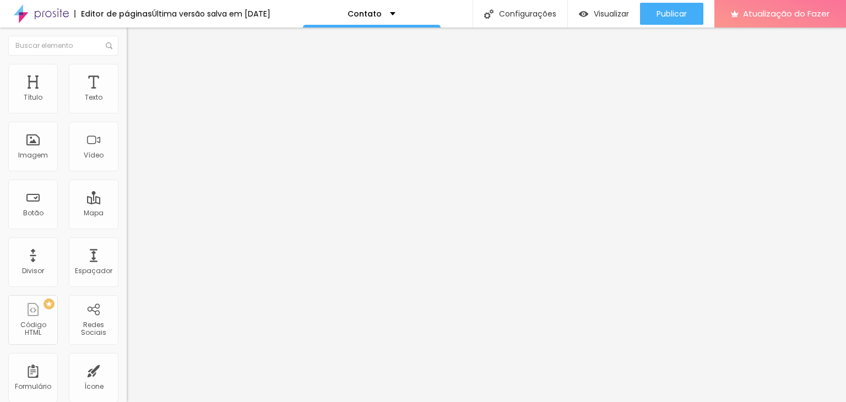
type input "[PERSON_NAME] Fotografia"
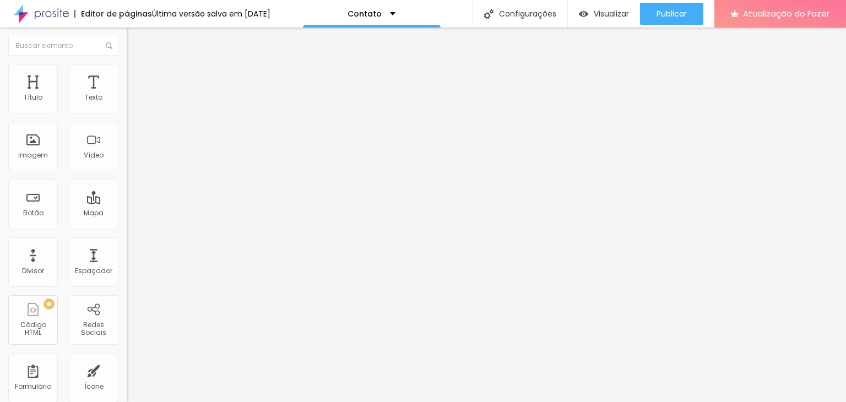
type input "E"
type input "oliveirasouzavivia@gmail.com"
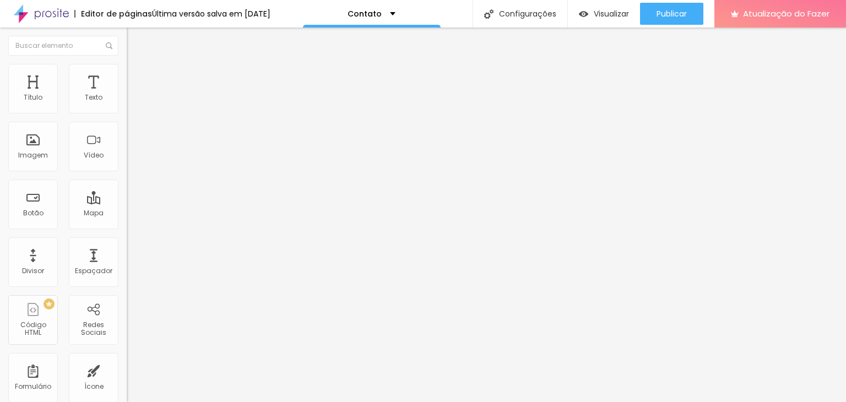
scroll to position [90, 0]
click at [127, 111] on div "Contato" at bounding box center [190, 102] width 127 height 19
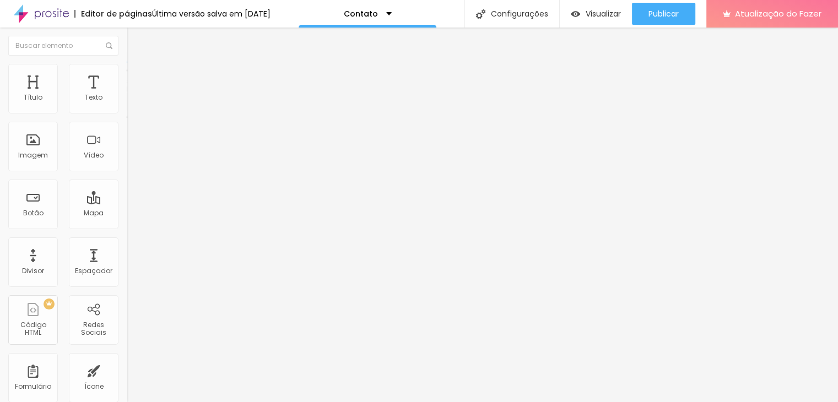
click at [60, 12] on img at bounding box center [41, 14] width 55 height 28
click at [41, 15] on img at bounding box center [41, 14] width 55 height 28
